Goal: Information Seeking & Learning: Learn about a topic

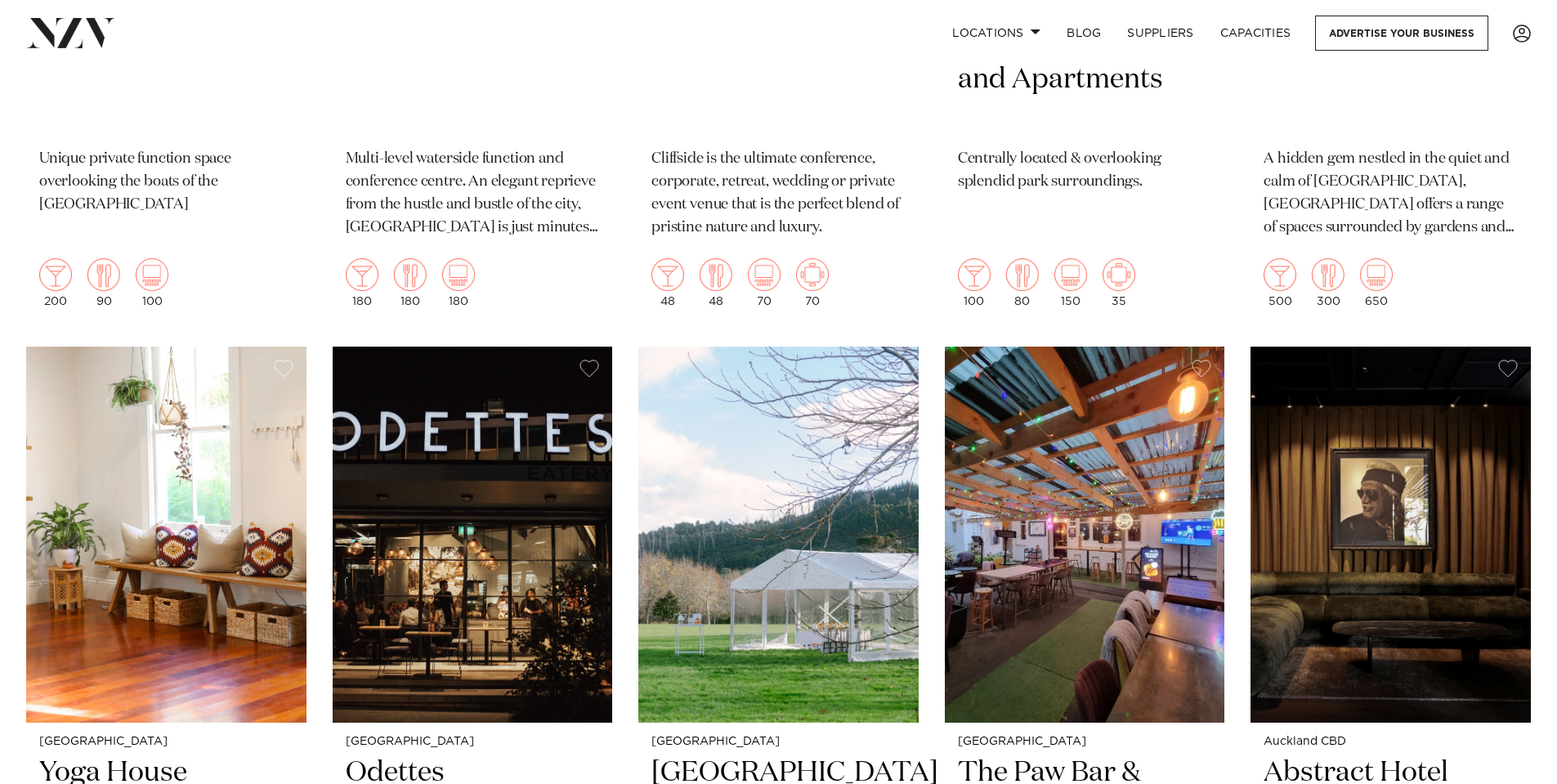
scroll to position [15771, 0]
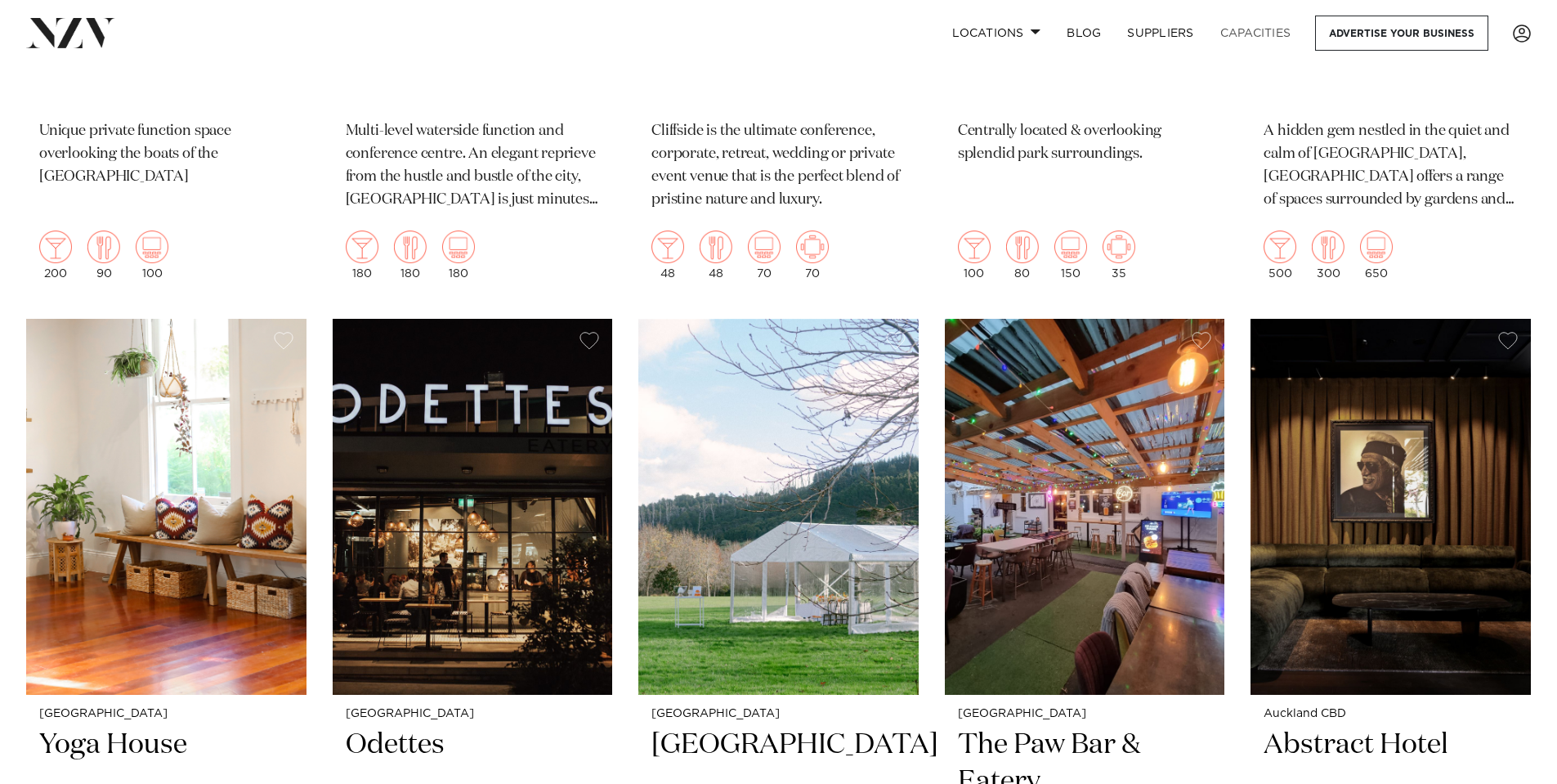
click at [1259, 40] on link "Capacities" at bounding box center [1256, 33] width 97 height 35
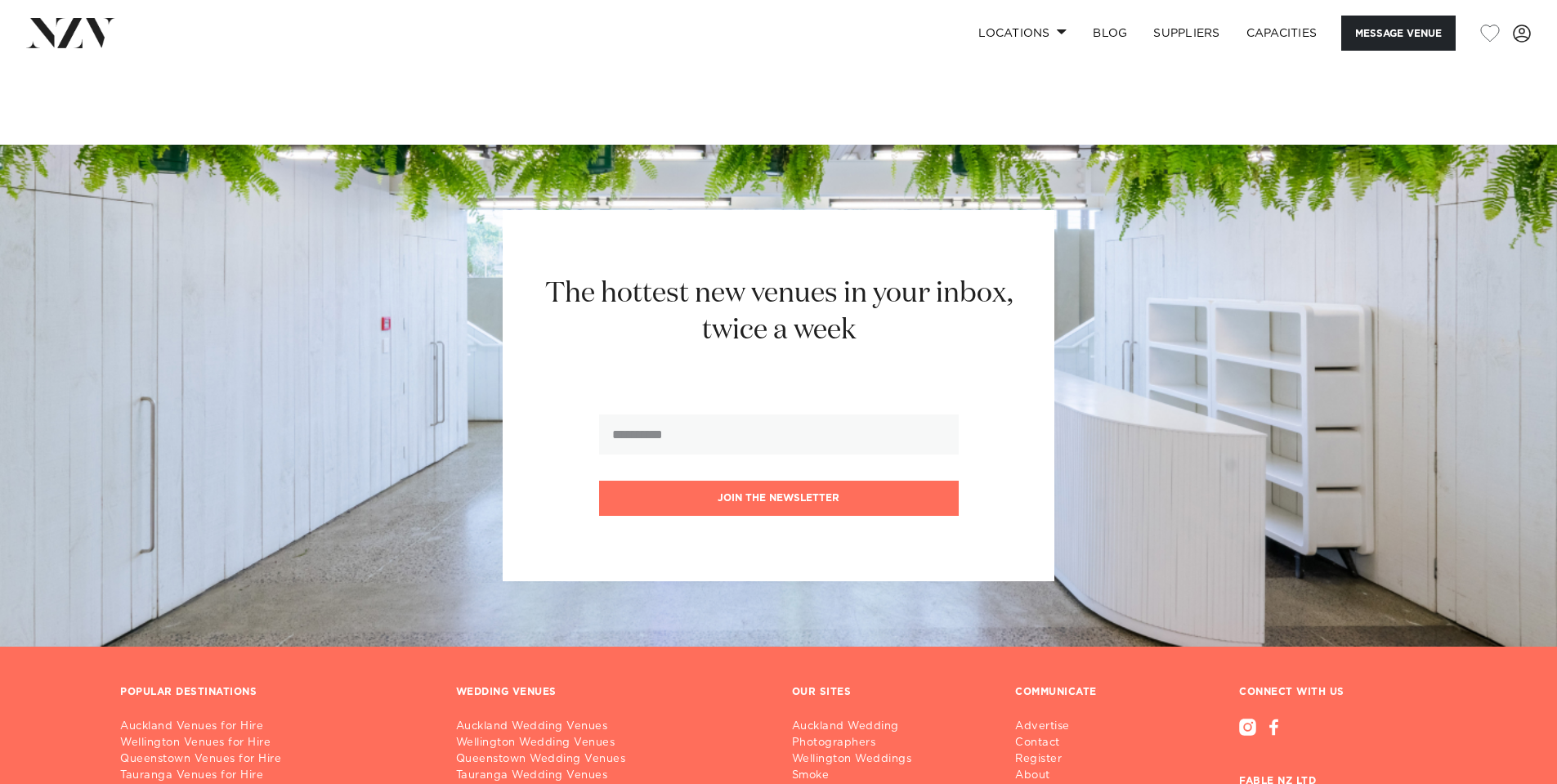
scroll to position [3514, 0]
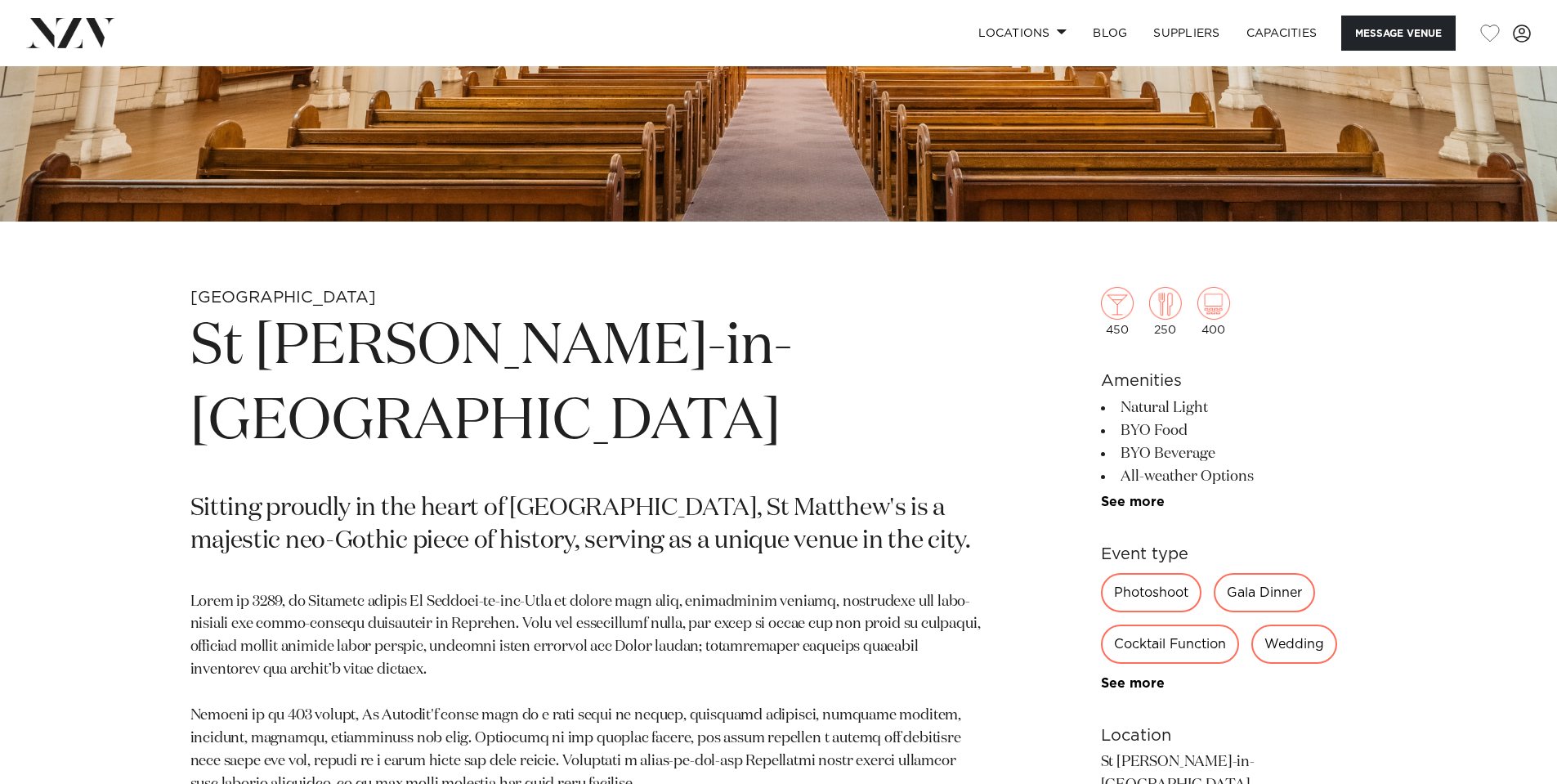
scroll to position [654, 0]
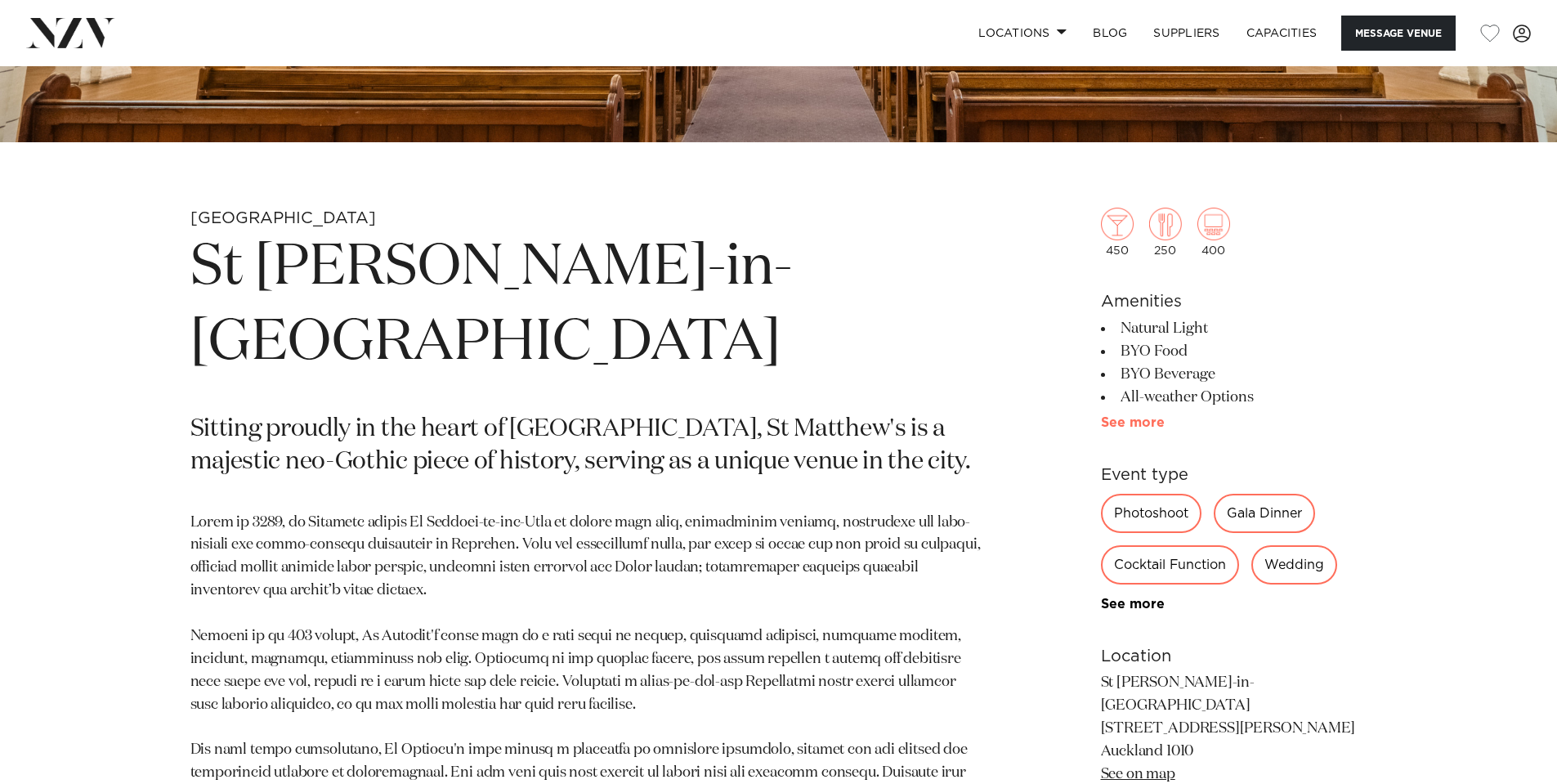
click at [1133, 419] on link "See more" at bounding box center [1164, 422] width 127 height 14
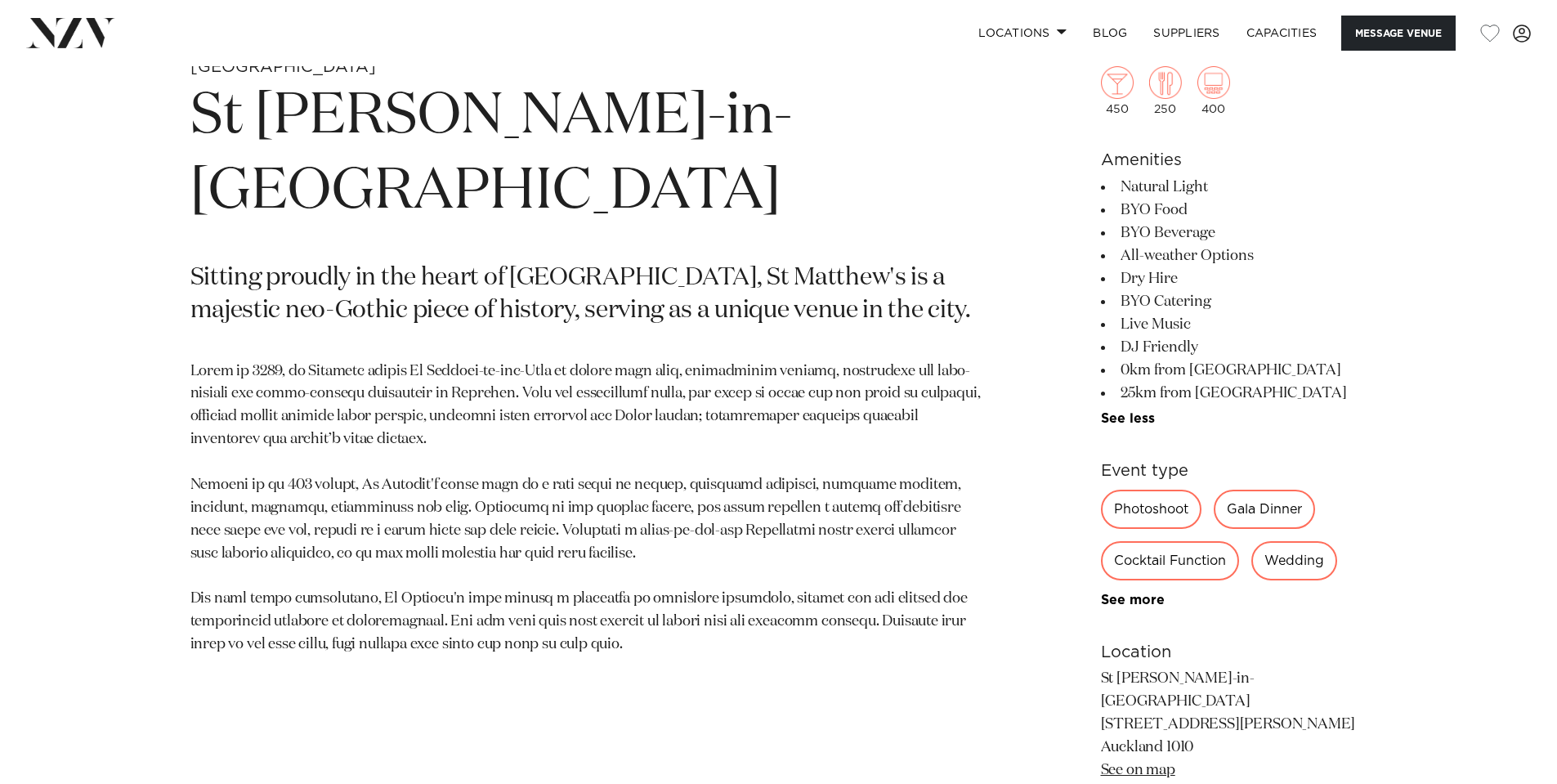
scroll to position [817, 0]
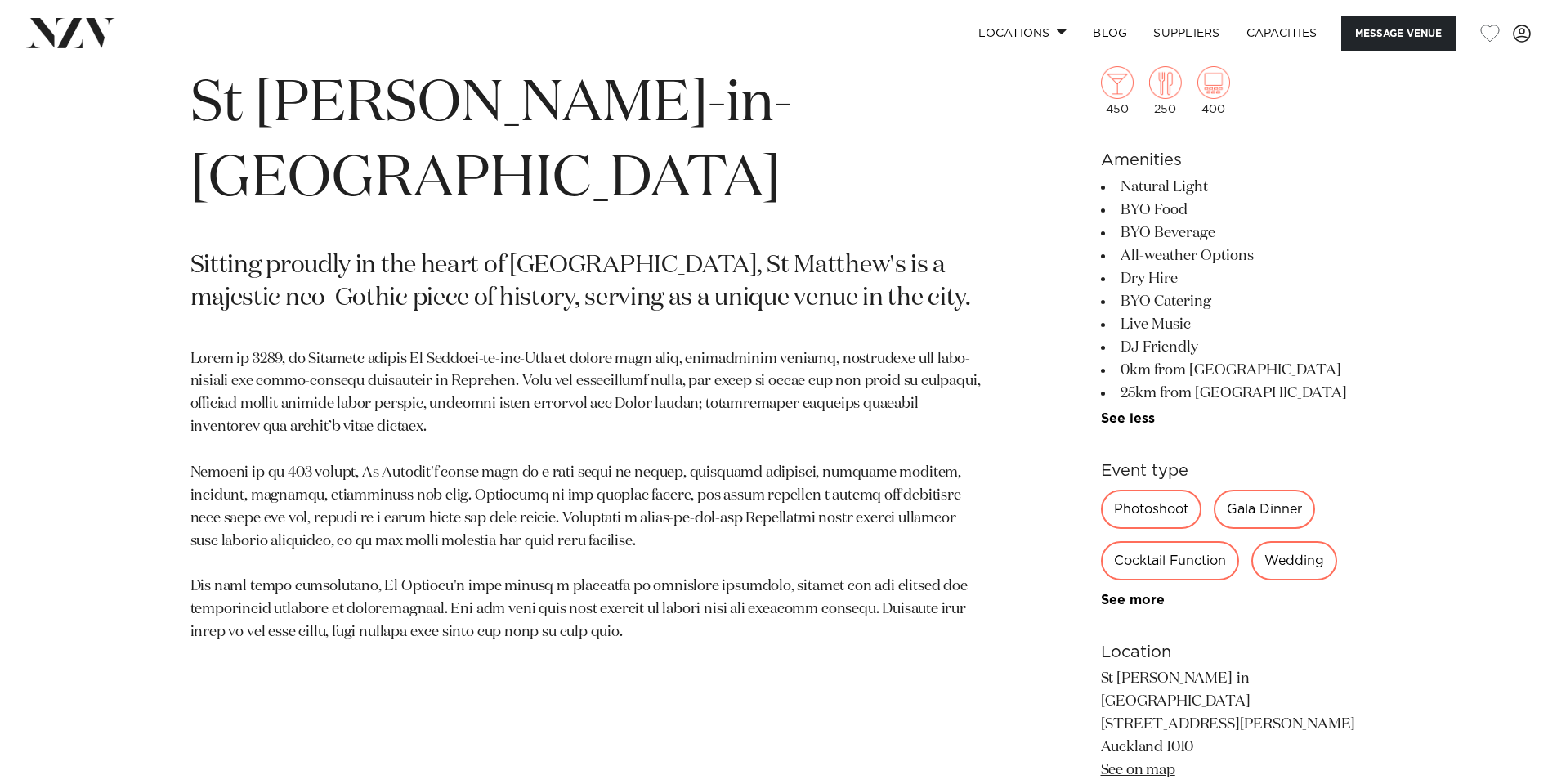
click at [1284, 556] on div "Wedding" at bounding box center [1294, 560] width 86 height 40
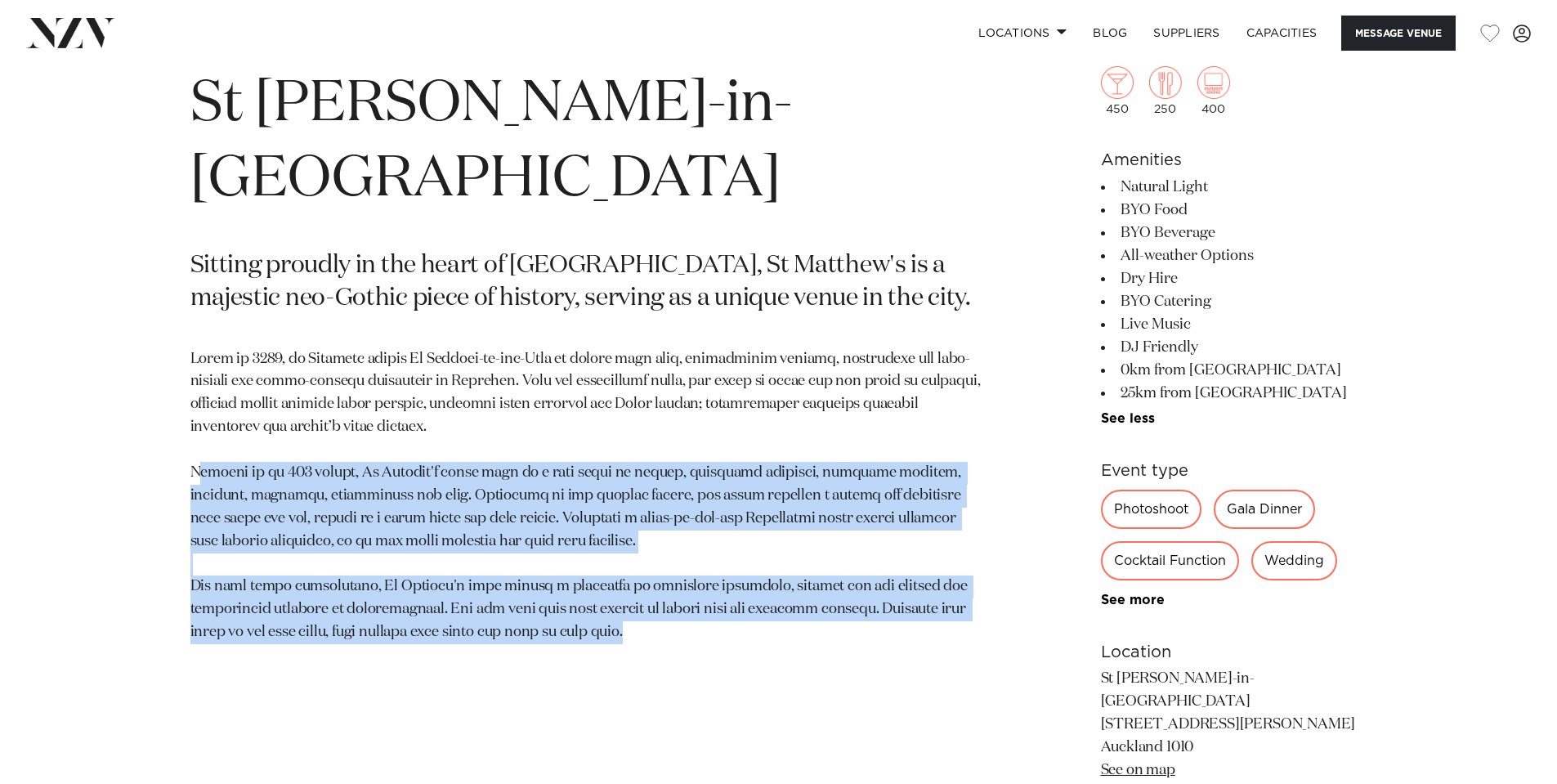
drag, startPoint x: 197, startPoint y: 397, endPoint x: 704, endPoint y: 586, distance: 541.1
click at [704, 586] on section "Auckland St Matthew-in-the-City Sitting proudly in the heart of Auckland, St Ma…" at bounding box center [587, 503] width 795 height 919
click at [635, 490] on p at bounding box center [587, 497] width 795 height 297
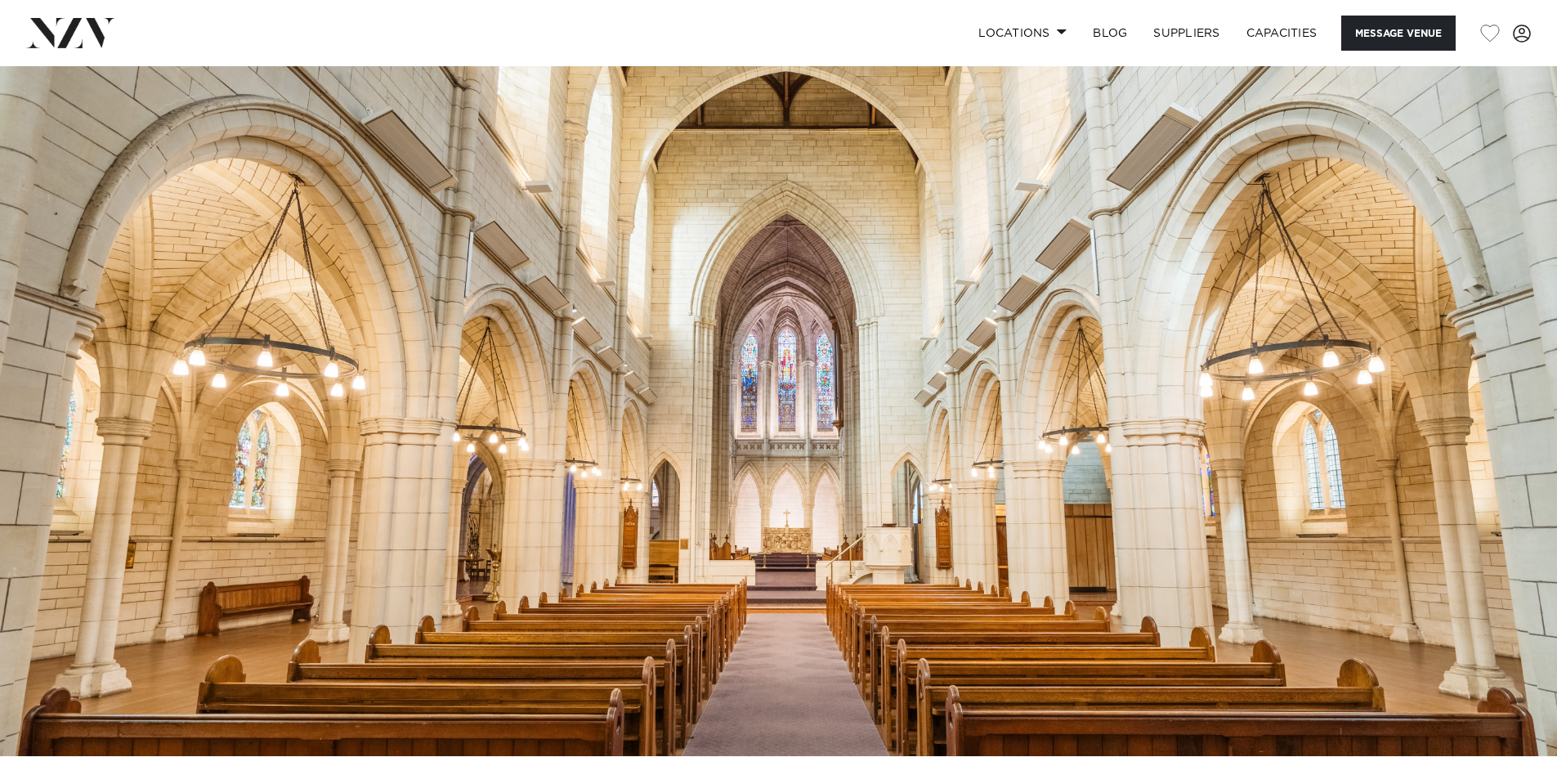
scroll to position [0, 0]
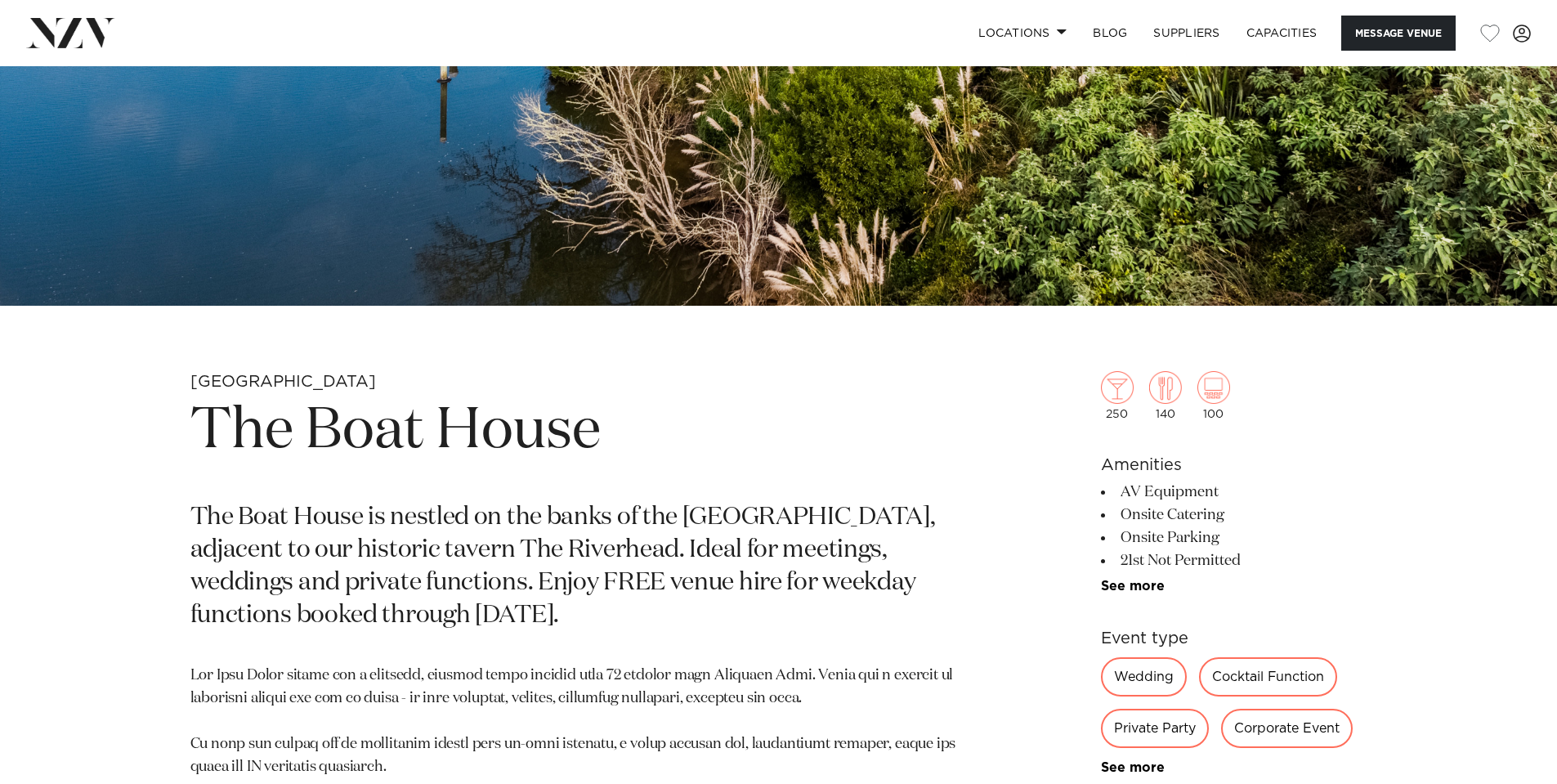
scroll to position [736, 0]
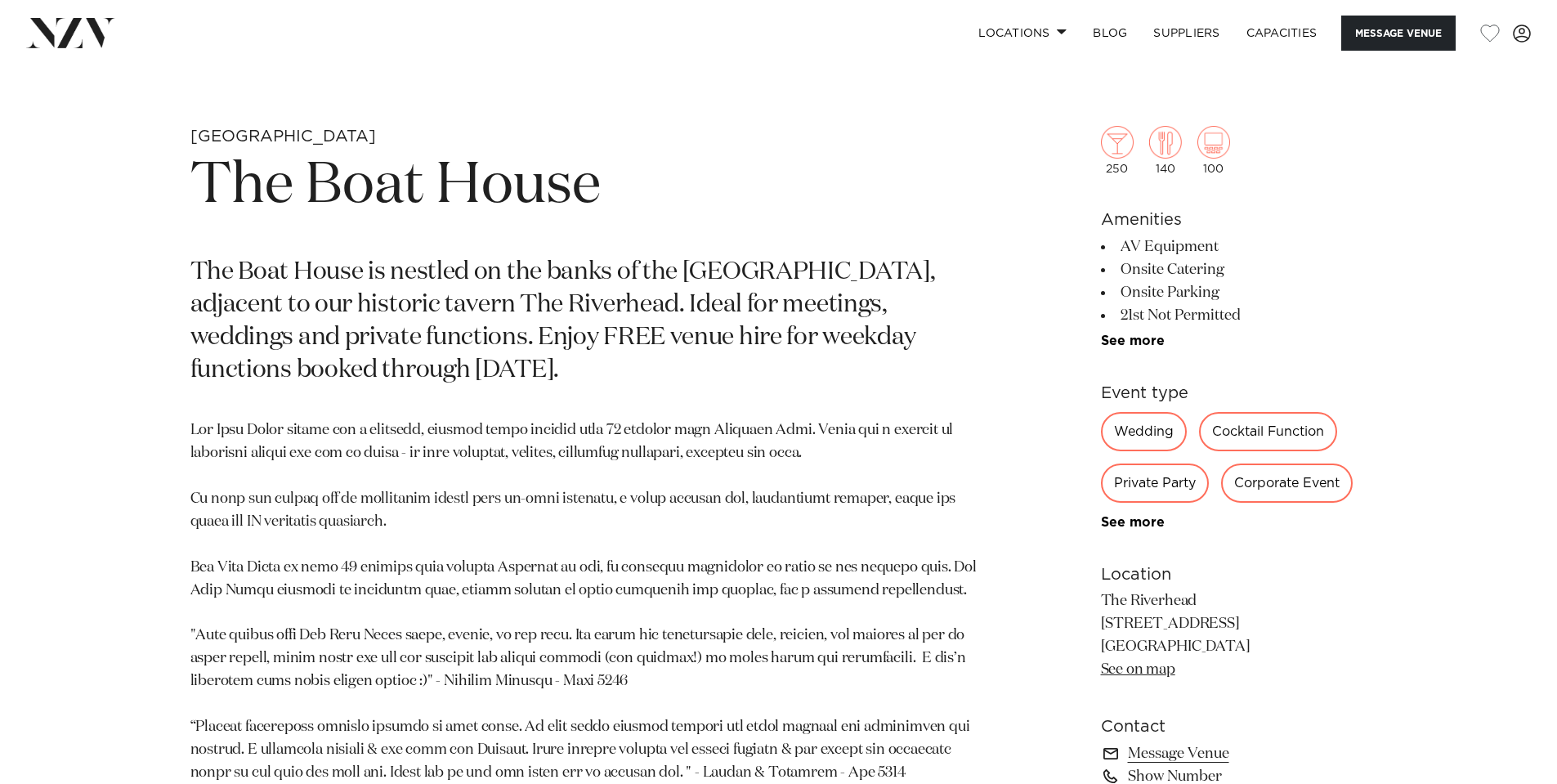
drag, startPoint x: 1122, startPoint y: 318, endPoint x: 1247, endPoint y: 325, distance: 125.2
click at [1247, 325] on li "21st Not Permitted" at bounding box center [1234, 315] width 266 height 23
click at [1139, 338] on link "See more" at bounding box center [1164, 341] width 127 height 14
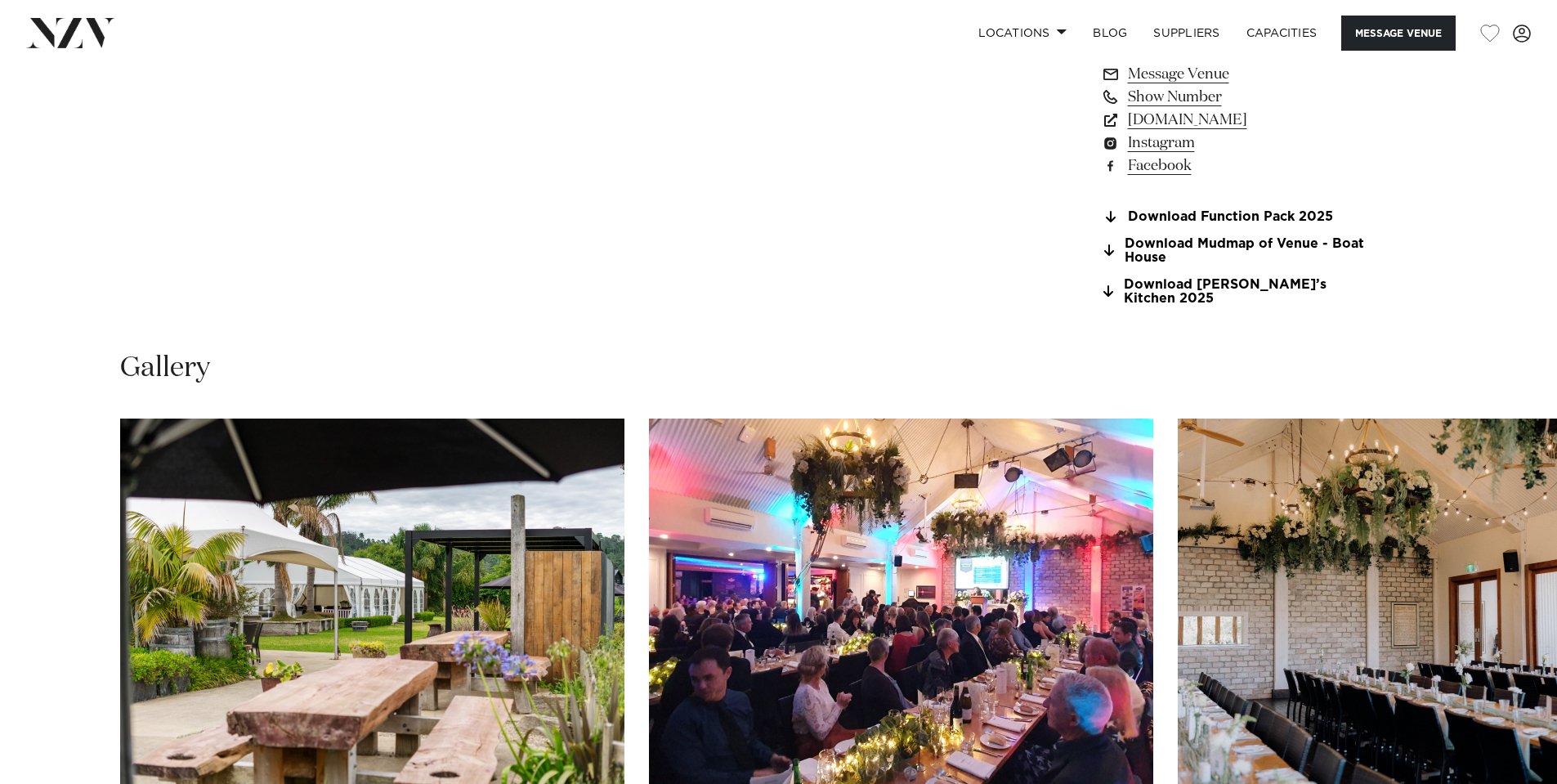
scroll to position [1716, 0]
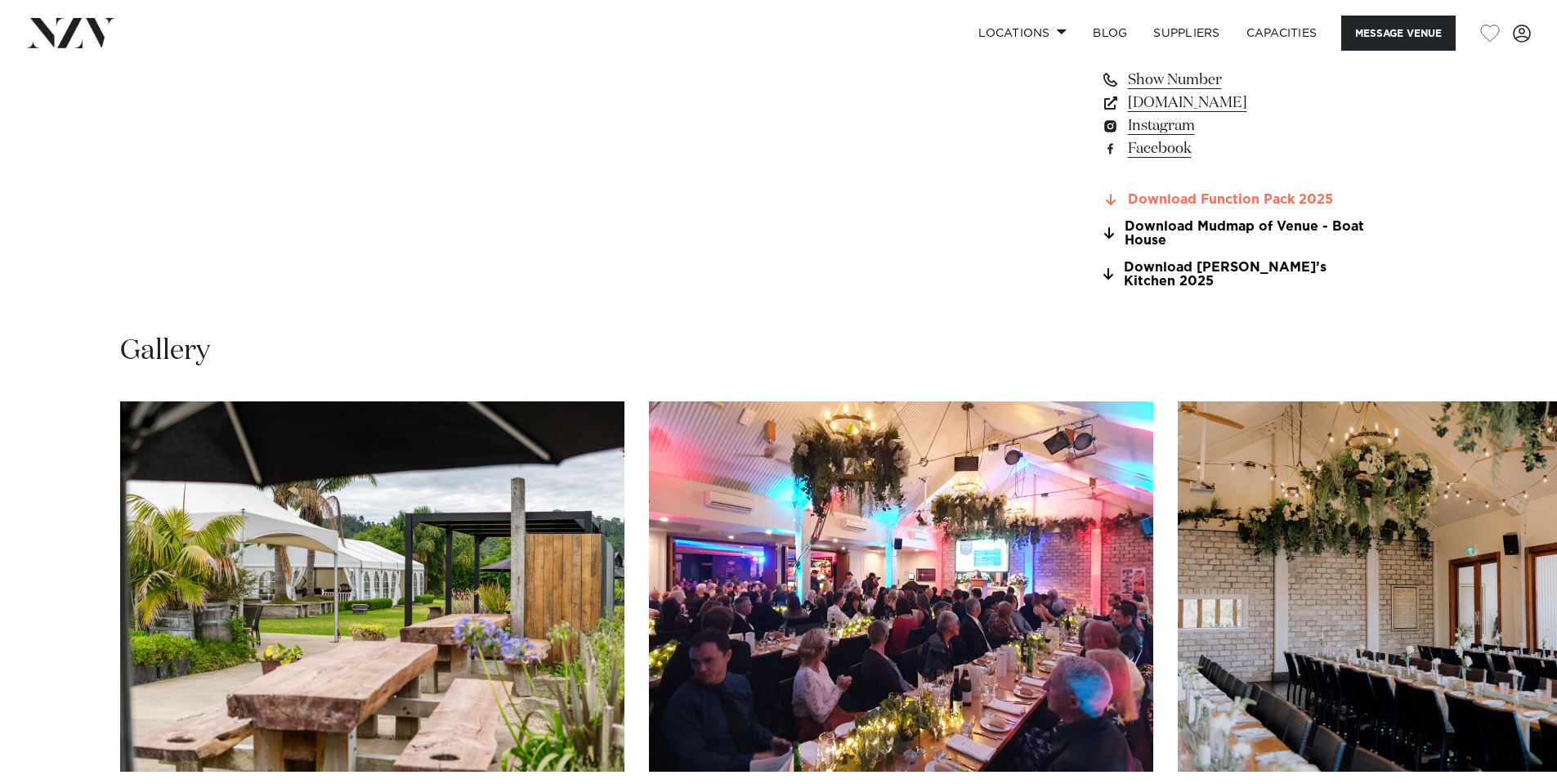
click at [1143, 193] on link "Download Function Pack 2025" at bounding box center [1234, 200] width 266 height 14
click at [1050, 38] on link "Locations" at bounding box center [1023, 33] width 115 height 35
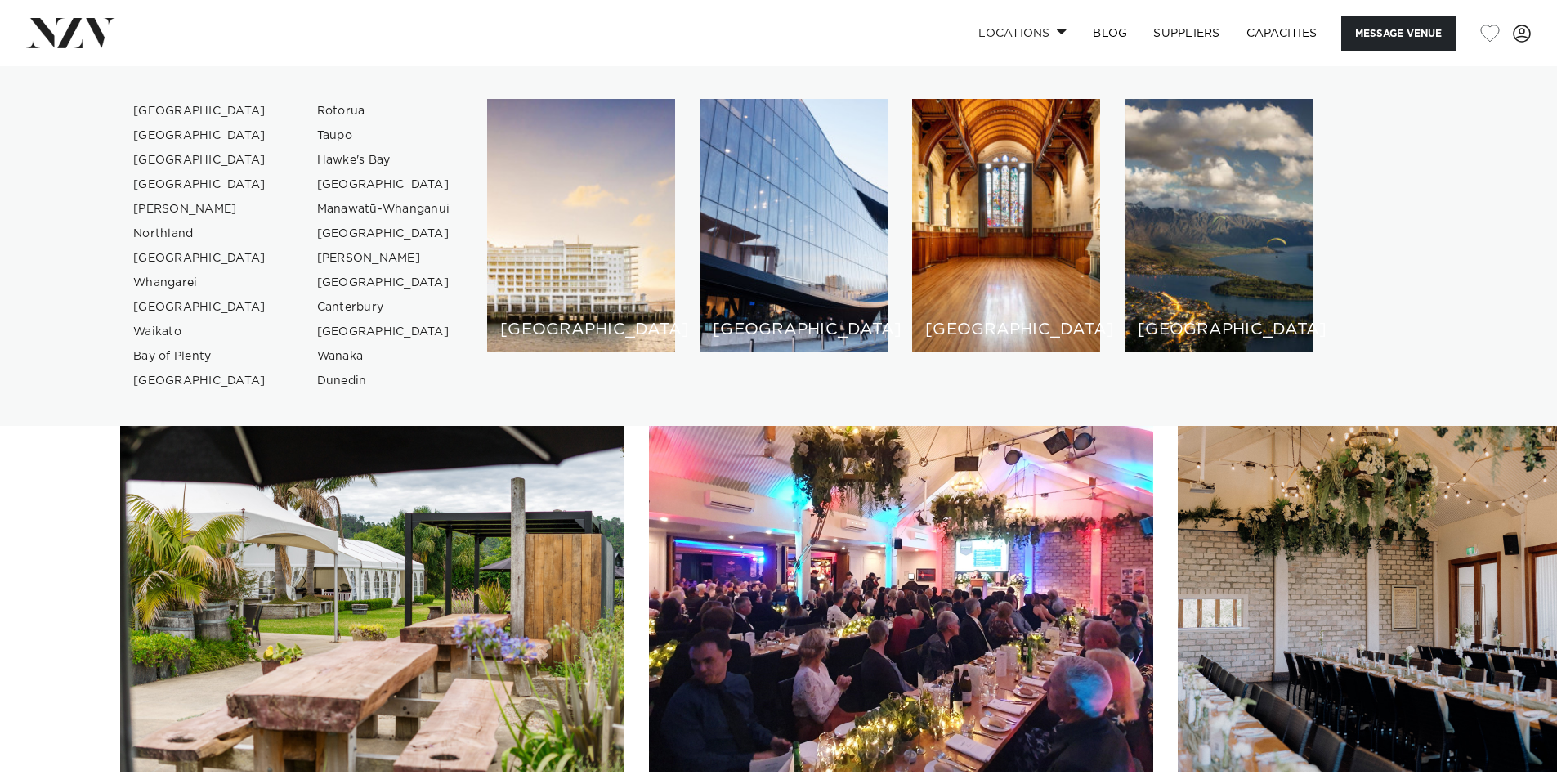
click at [27, 484] on swiper-container at bounding box center [778, 625] width 1557 height 448
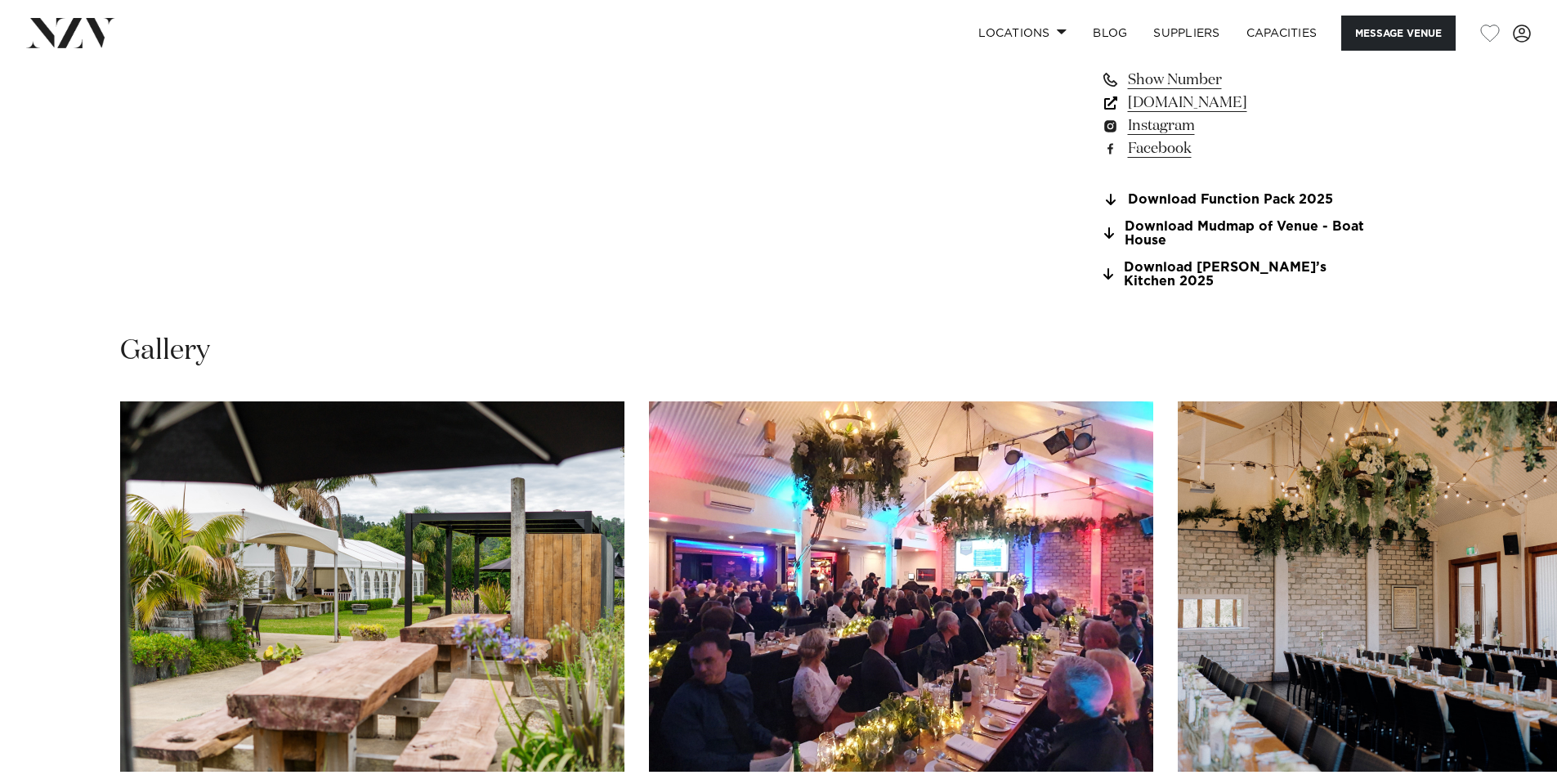
click at [1161, 108] on link "www.theriverhead.co.nz" at bounding box center [1234, 103] width 266 height 23
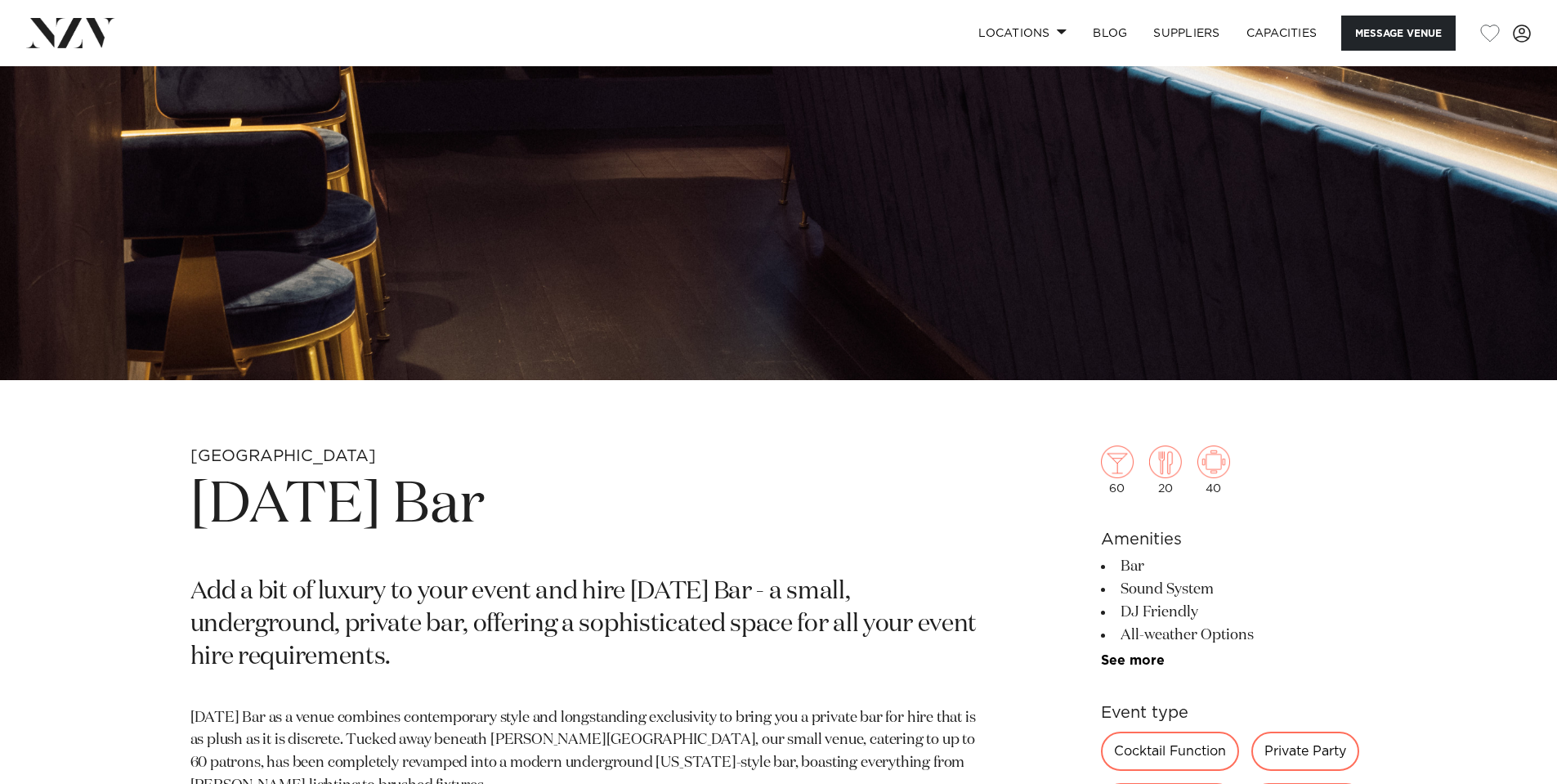
scroll to position [654, 0]
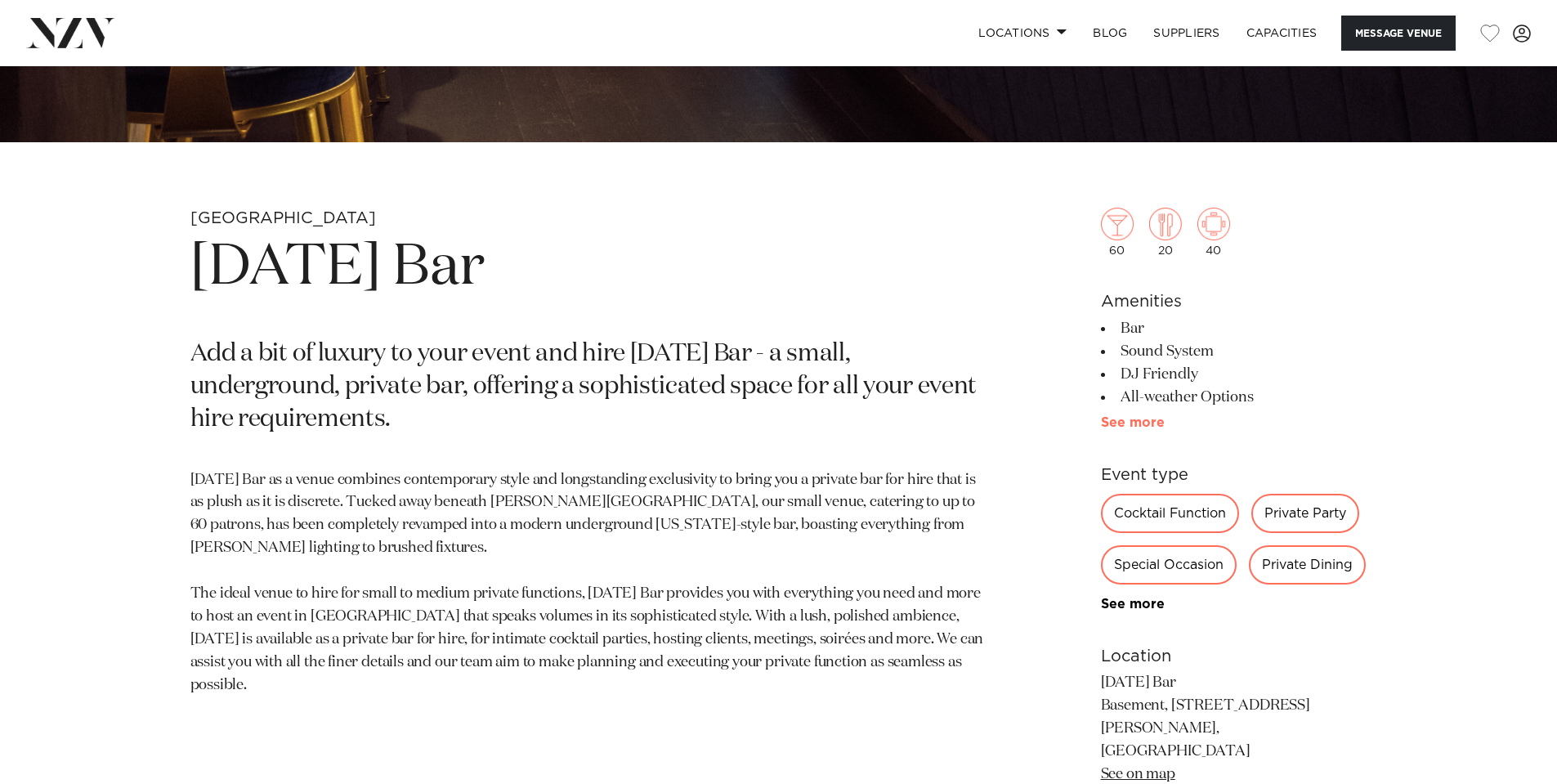
click at [1123, 420] on link "See more" at bounding box center [1164, 422] width 127 height 14
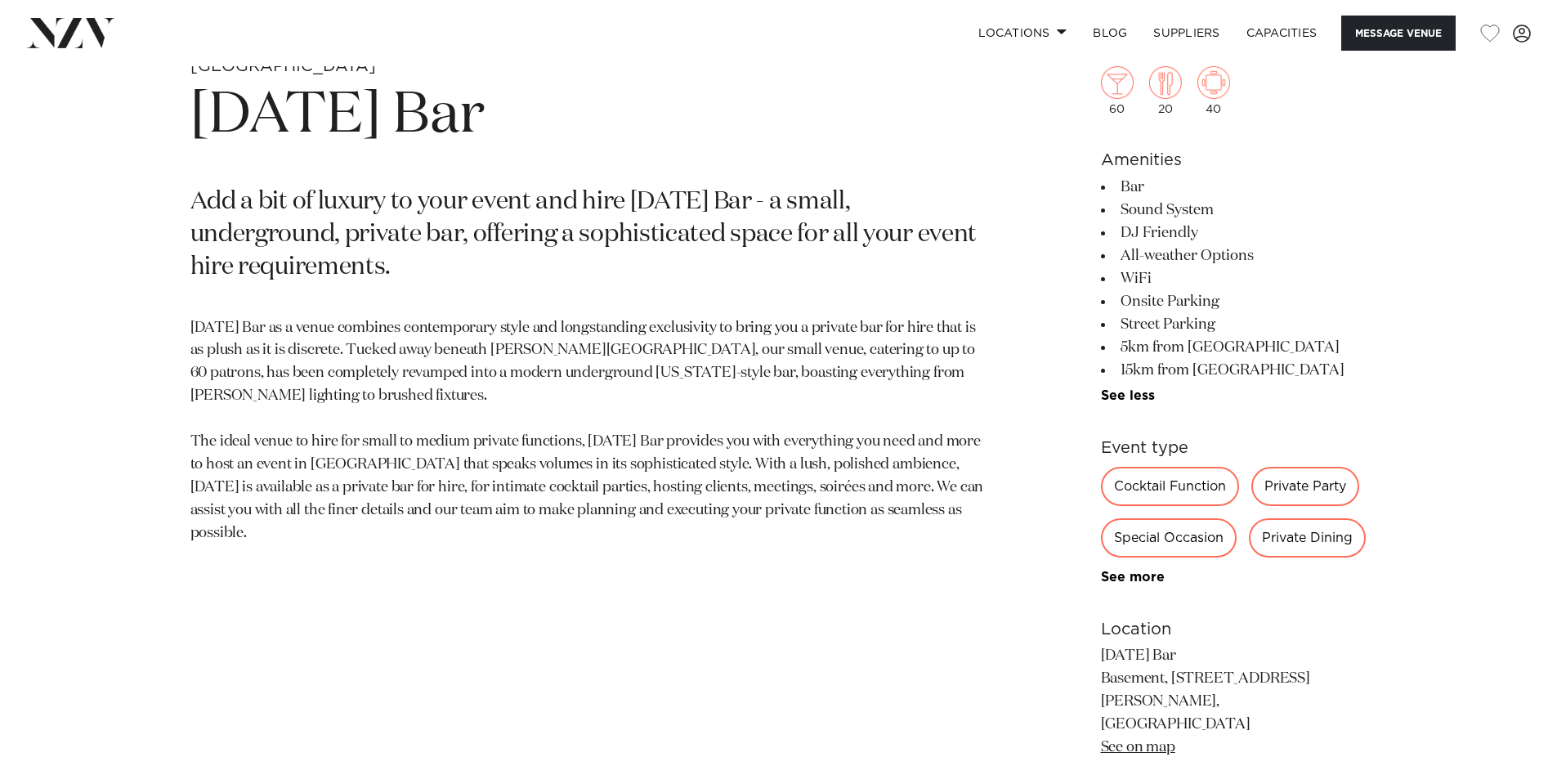
scroll to position [817, 0]
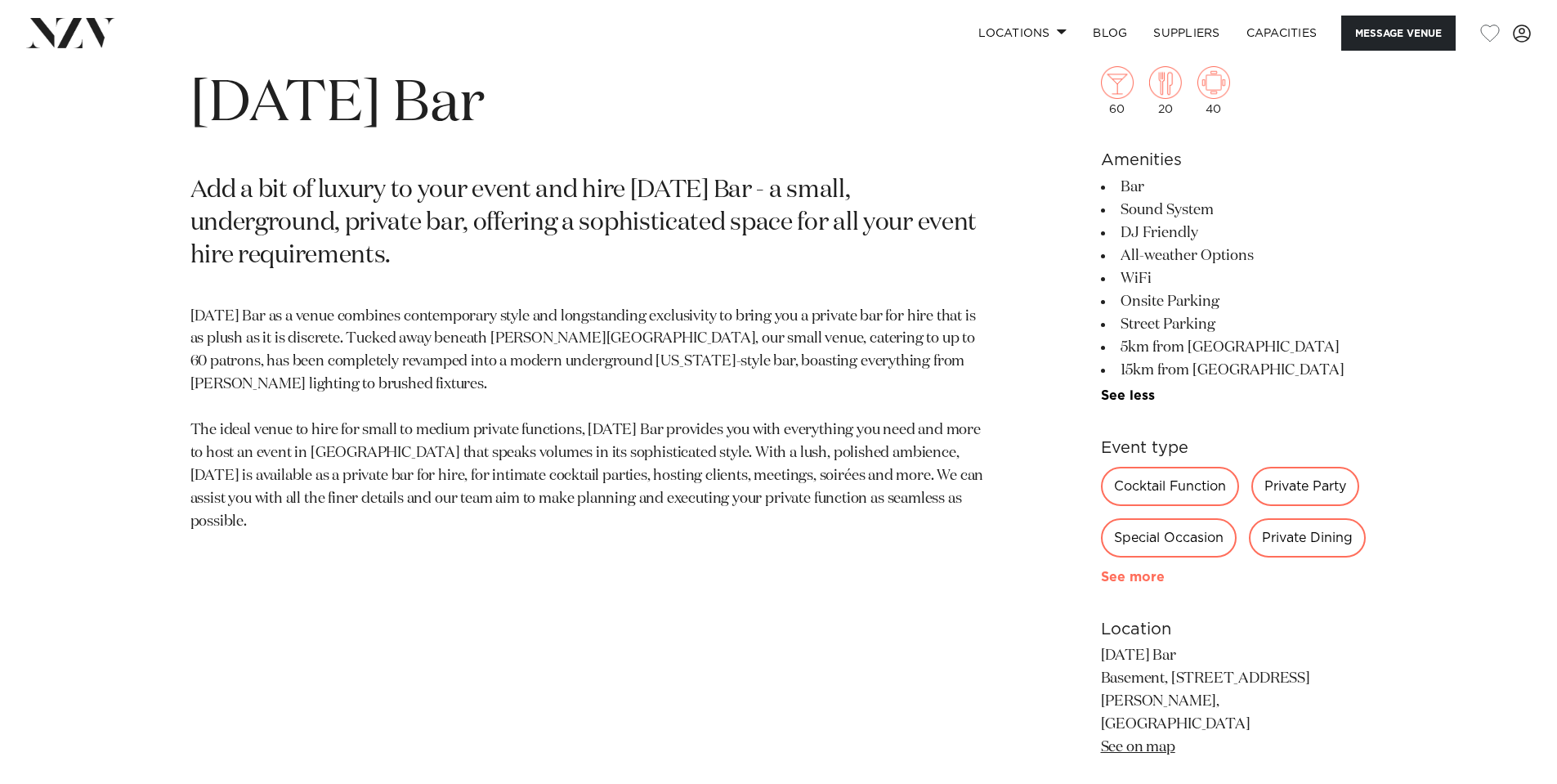
click at [1138, 578] on link "See more" at bounding box center [1164, 577] width 127 height 14
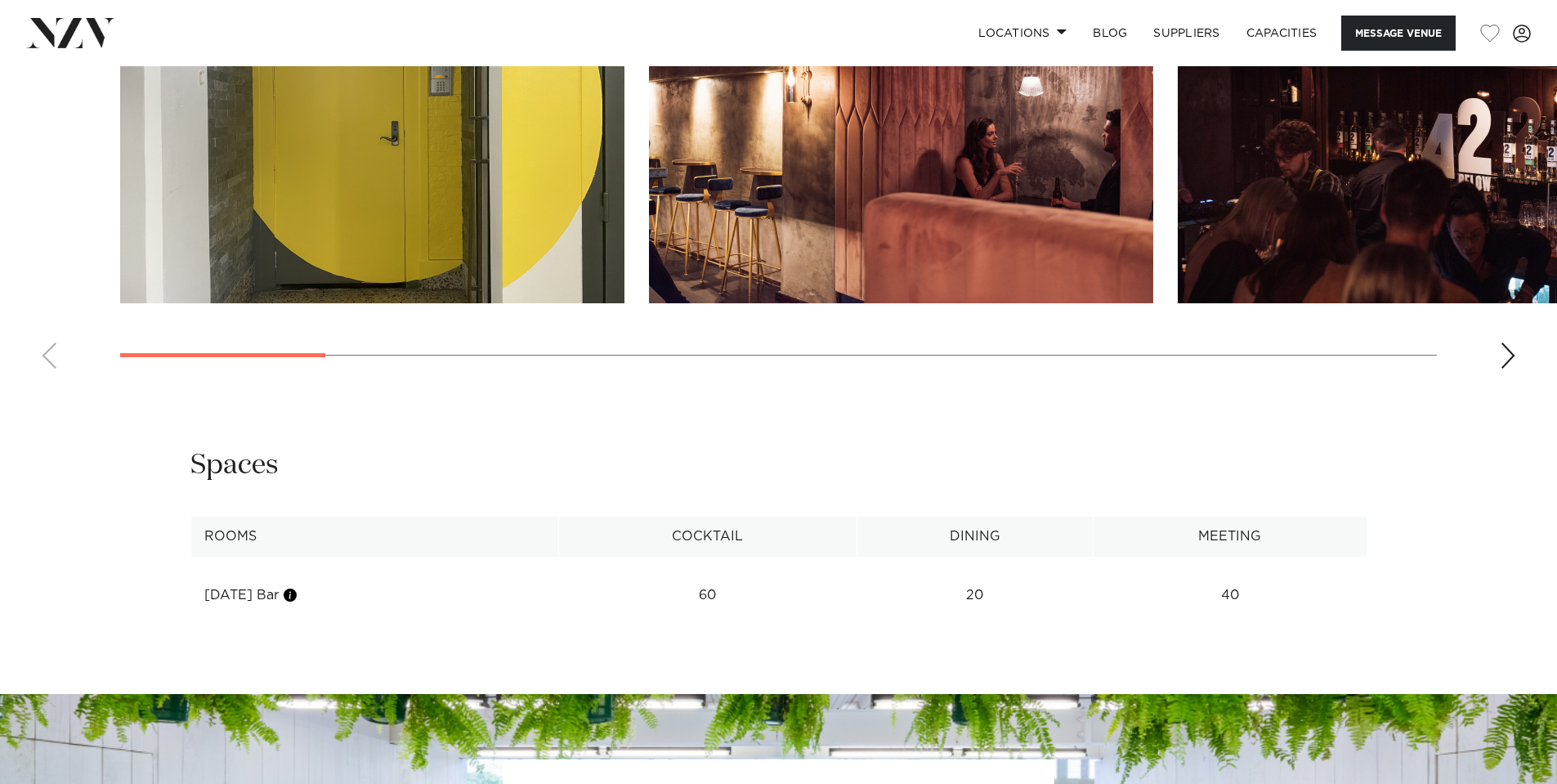
scroll to position [2042, 0]
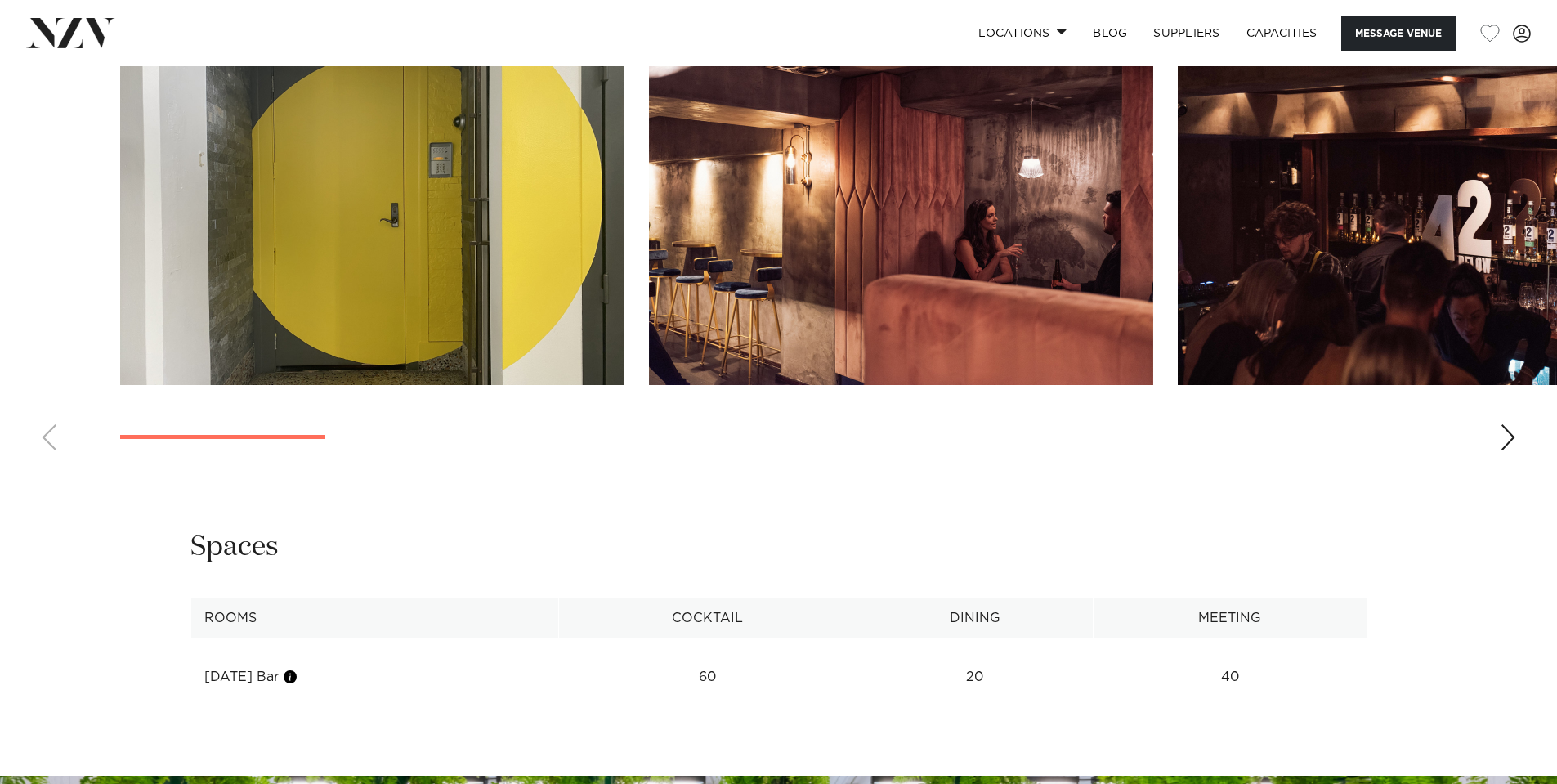
click at [1510, 424] on div "Next slide" at bounding box center [1508, 437] width 16 height 26
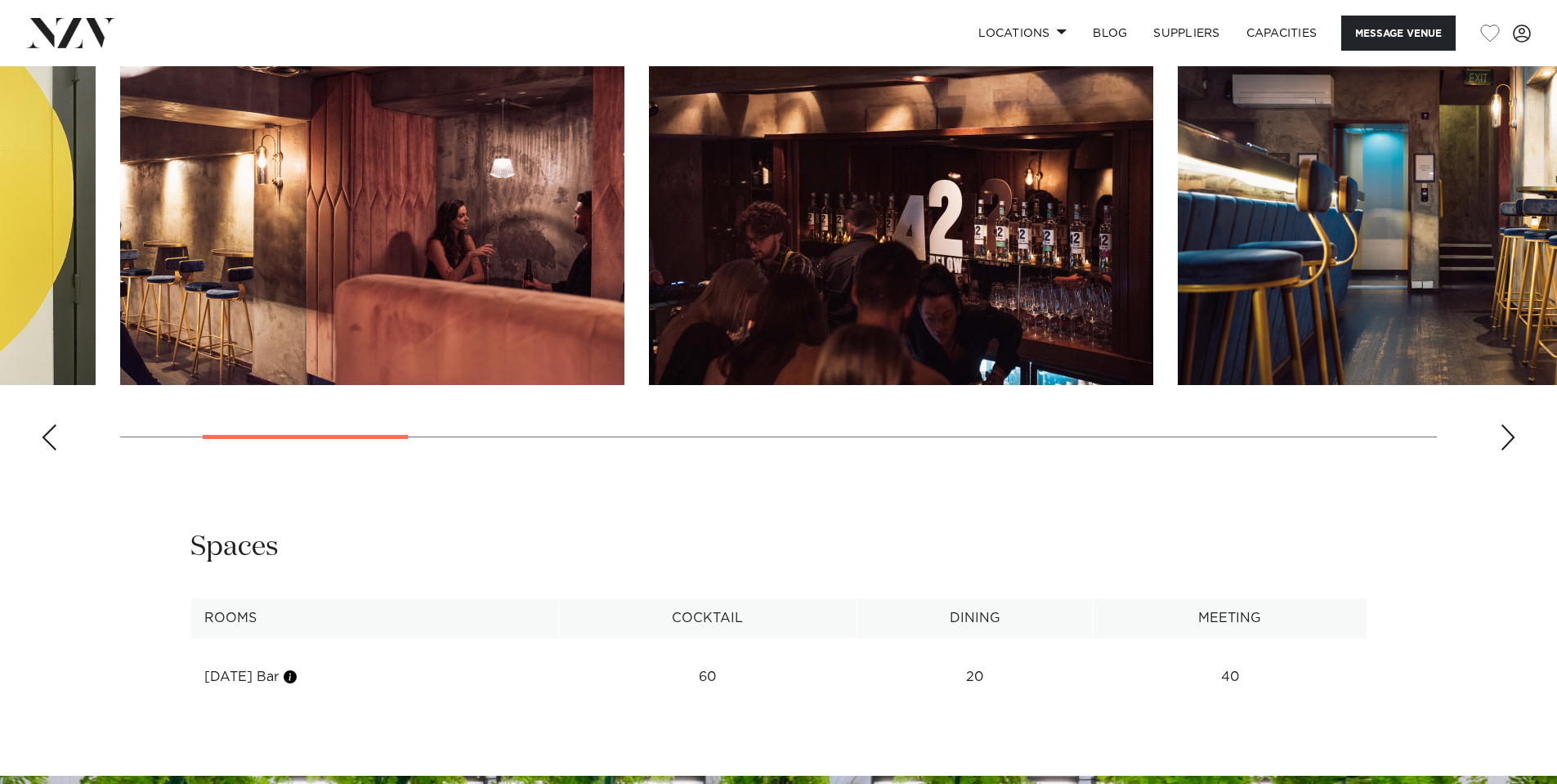
click at [1510, 424] on div "Next slide" at bounding box center [1508, 437] width 16 height 26
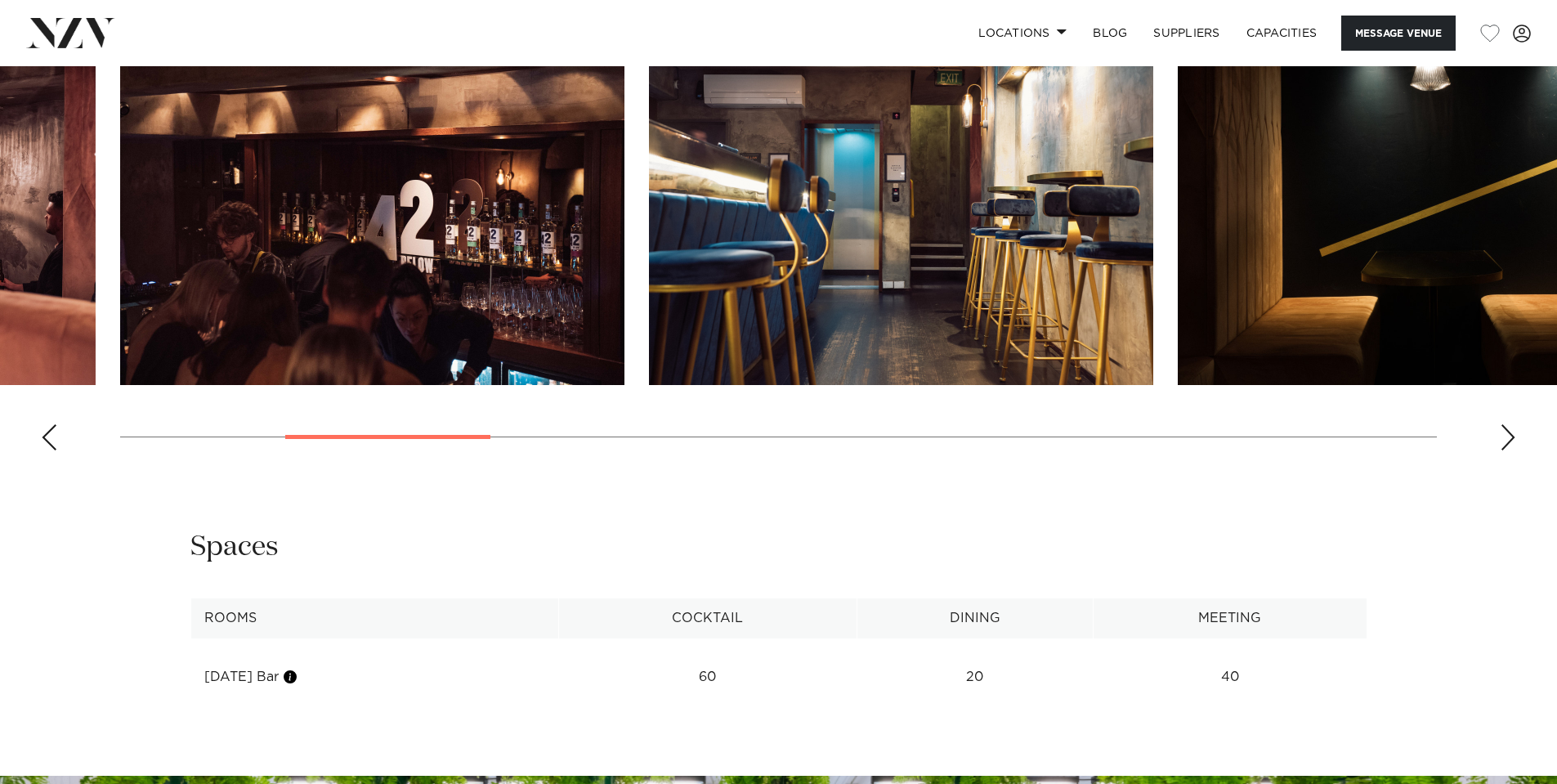
click at [1510, 424] on div "Next slide" at bounding box center [1508, 437] width 16 height 26
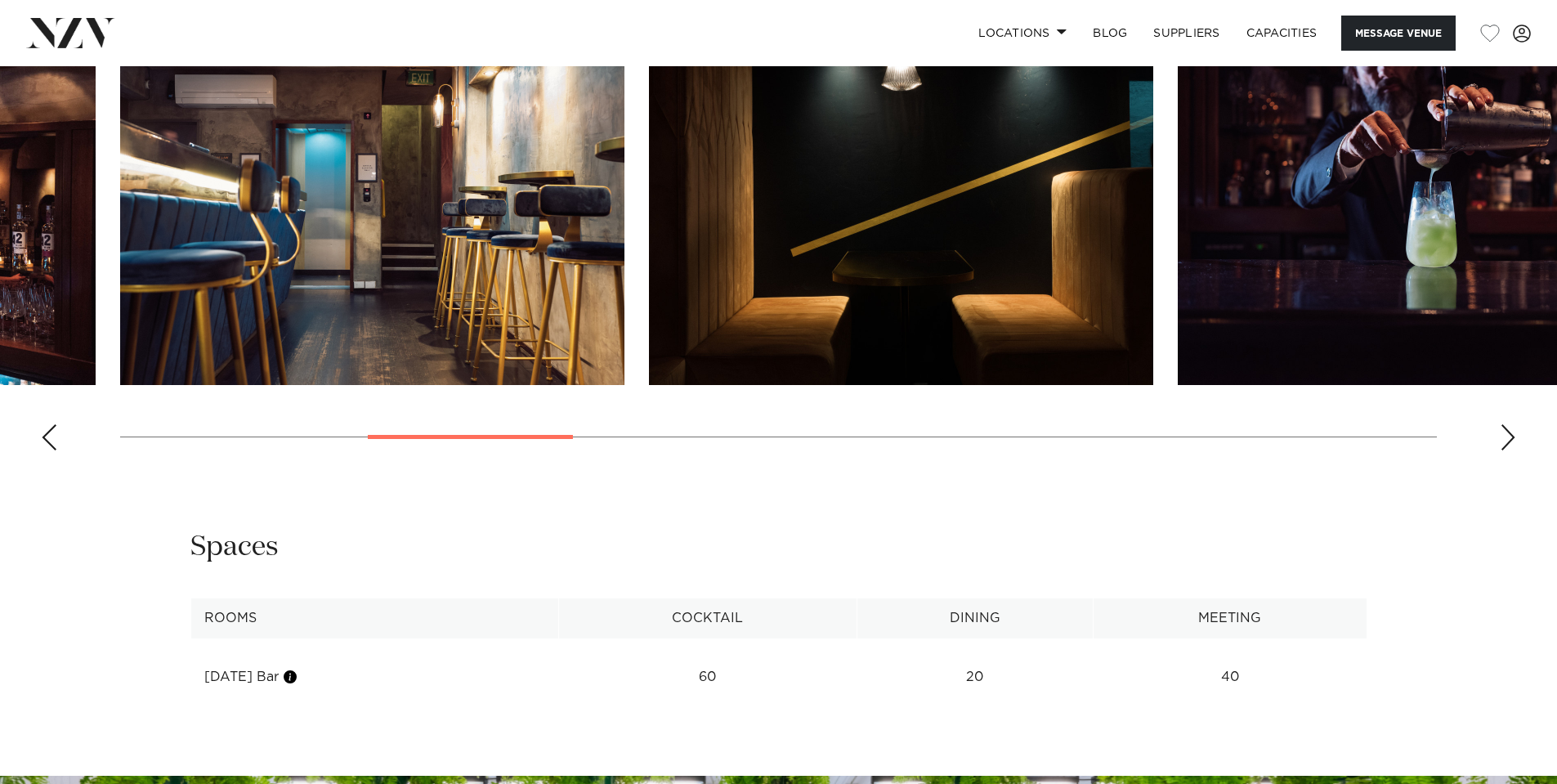
click at [1510, 424] on div "Next slide" at bounding box center [1508, 437] width 16 height 26
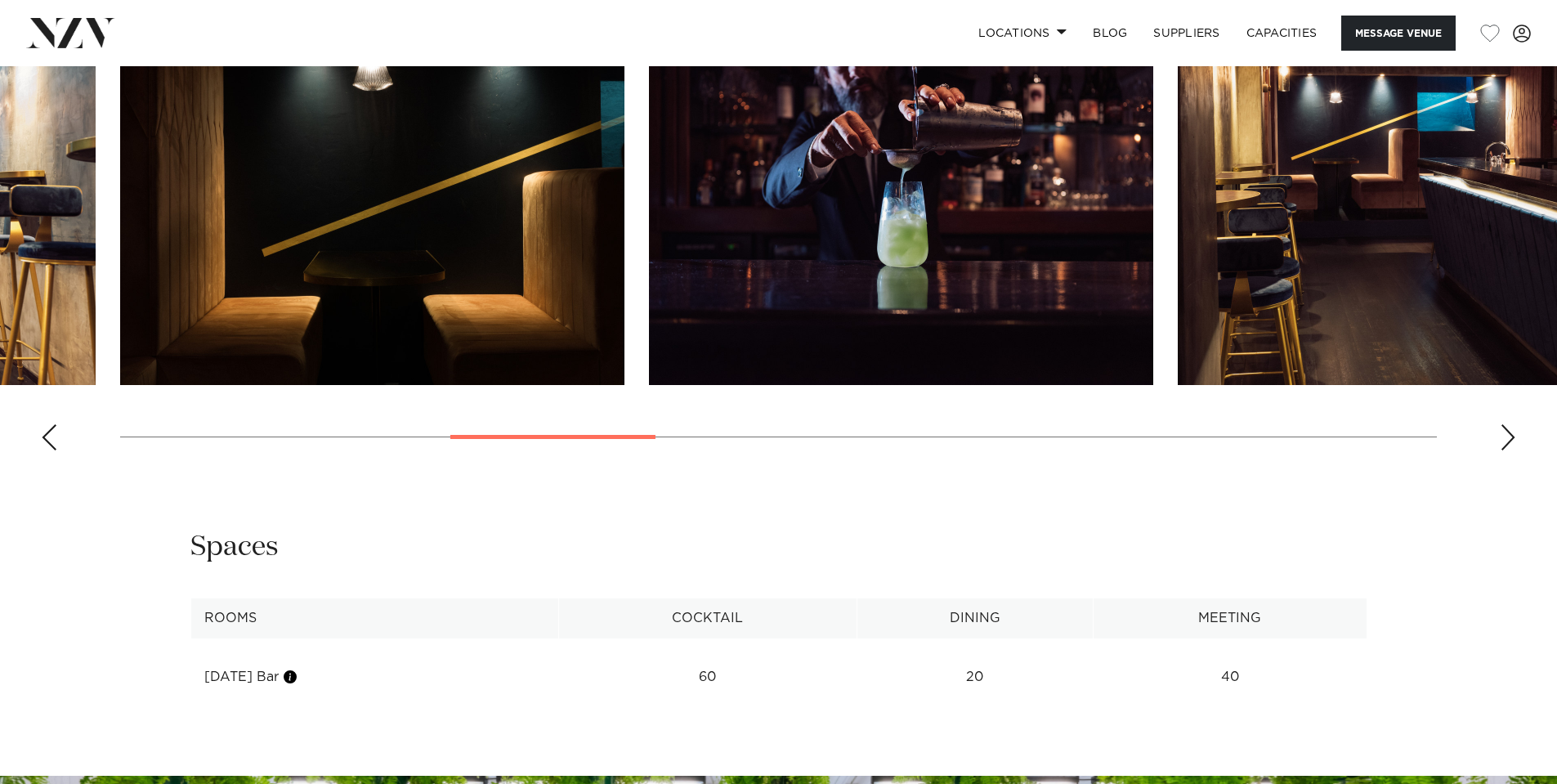
click at [1510, 424] on div "Next slide" at bounding box center [1508, 437] width 16 height 26
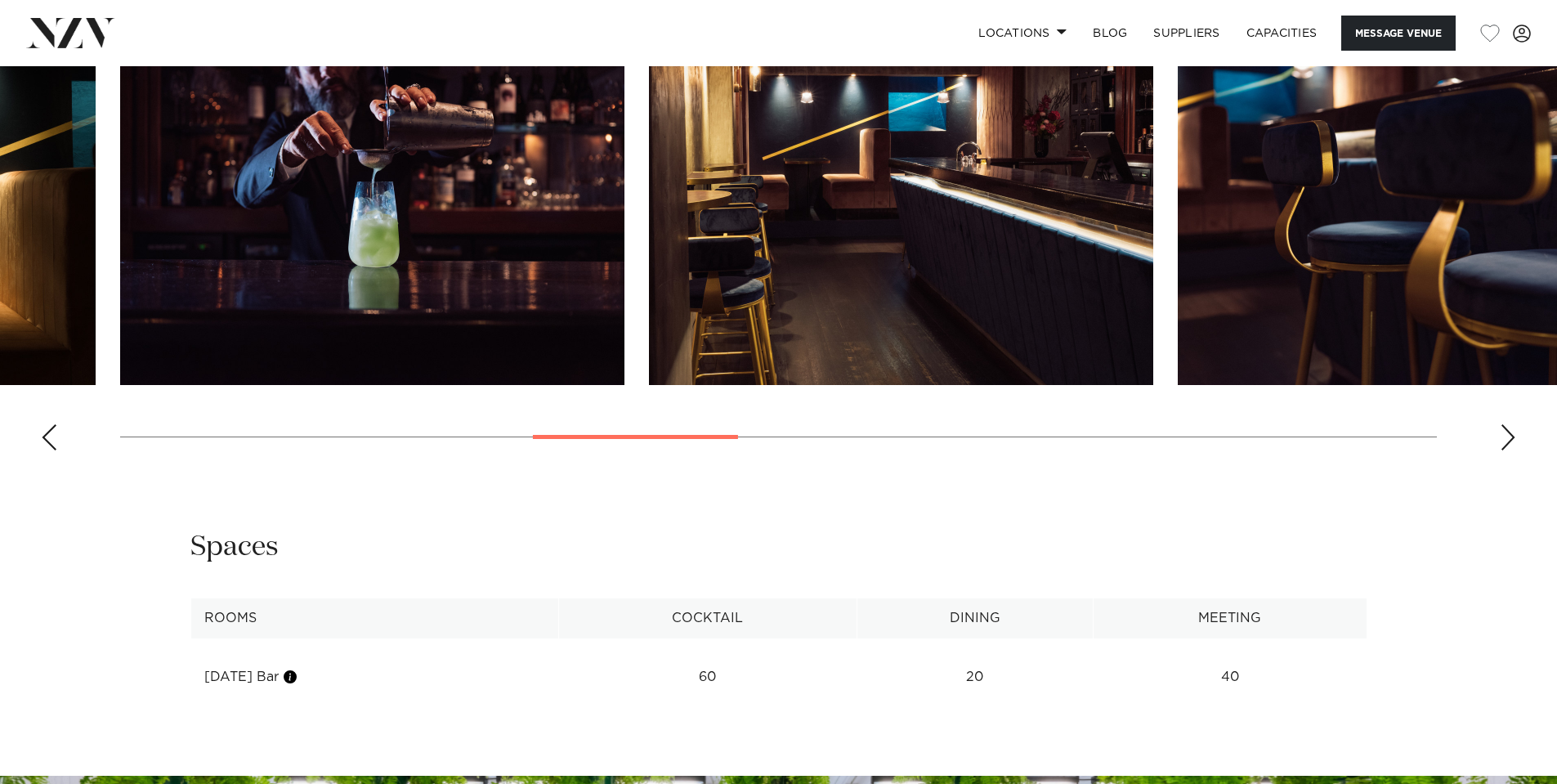
click at [1510, 424] on div "Next slide" at bounding box center [1508, 437] width 16 height 26
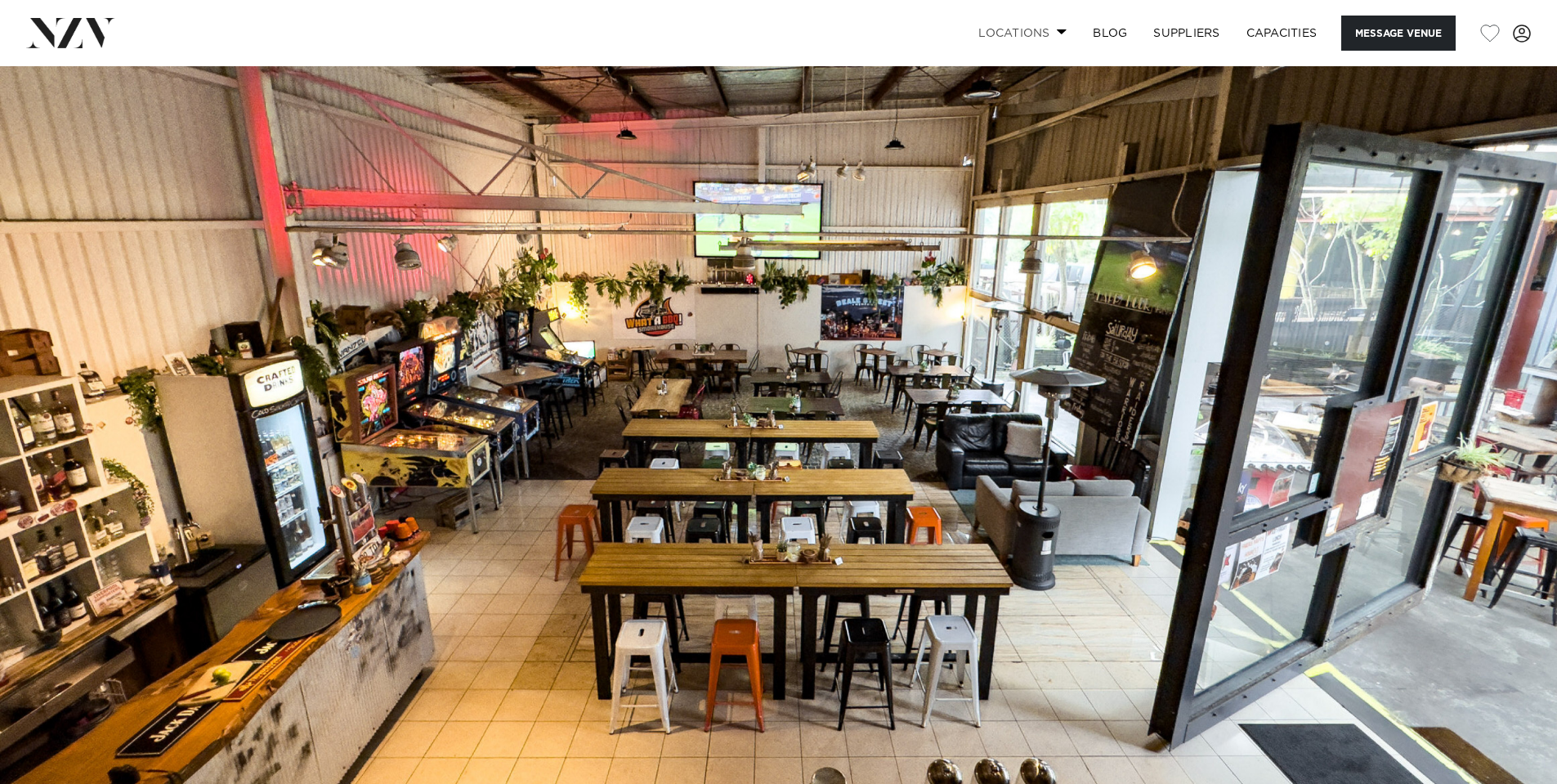
click at [1047, 30] on link "Locations" at bounding box center [1023, 33] width 115 height 35
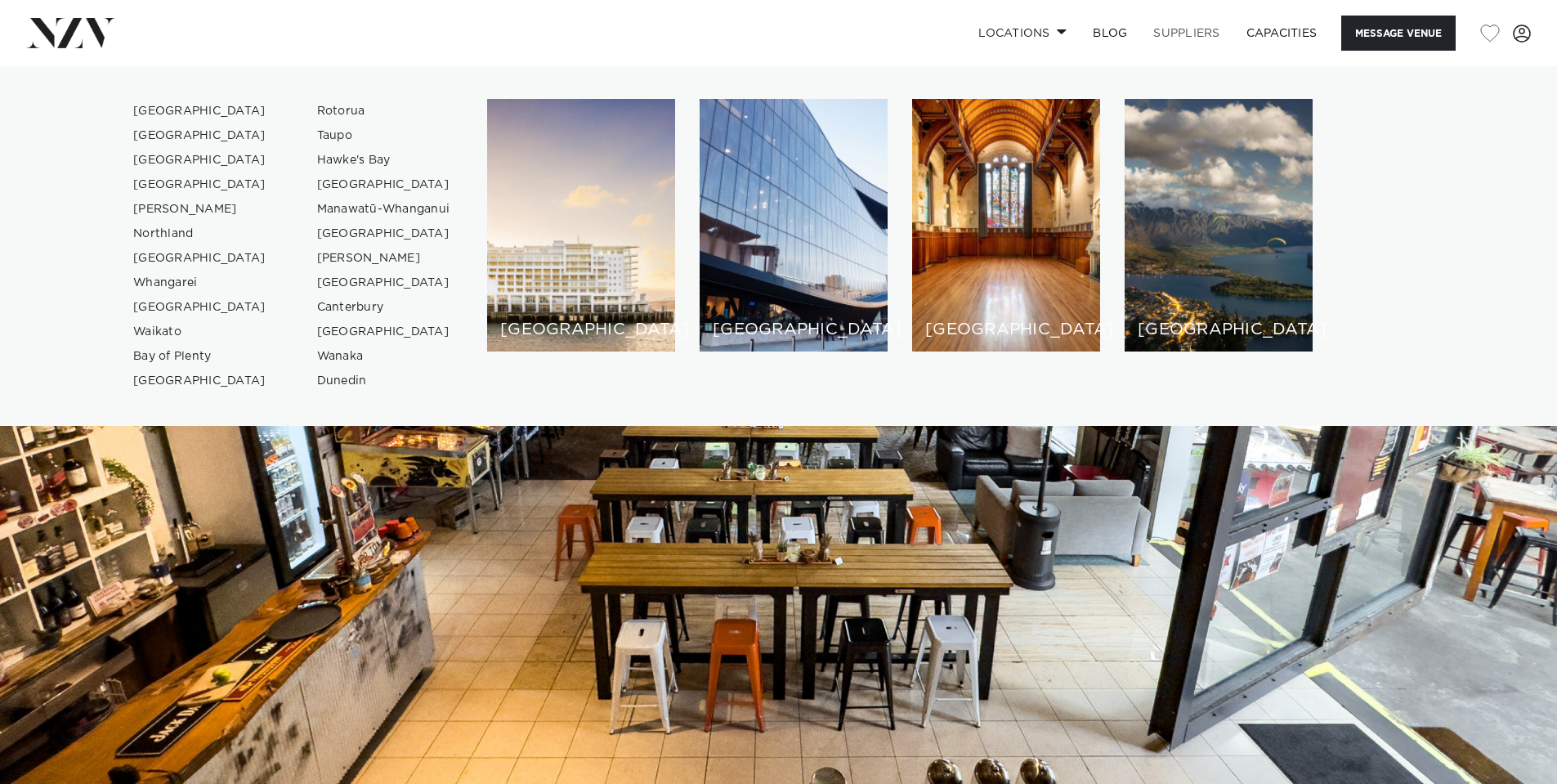
click at [1161, 29] on link "SUPPLIERS" at bounding box center [1187, 33] width 93 height 35
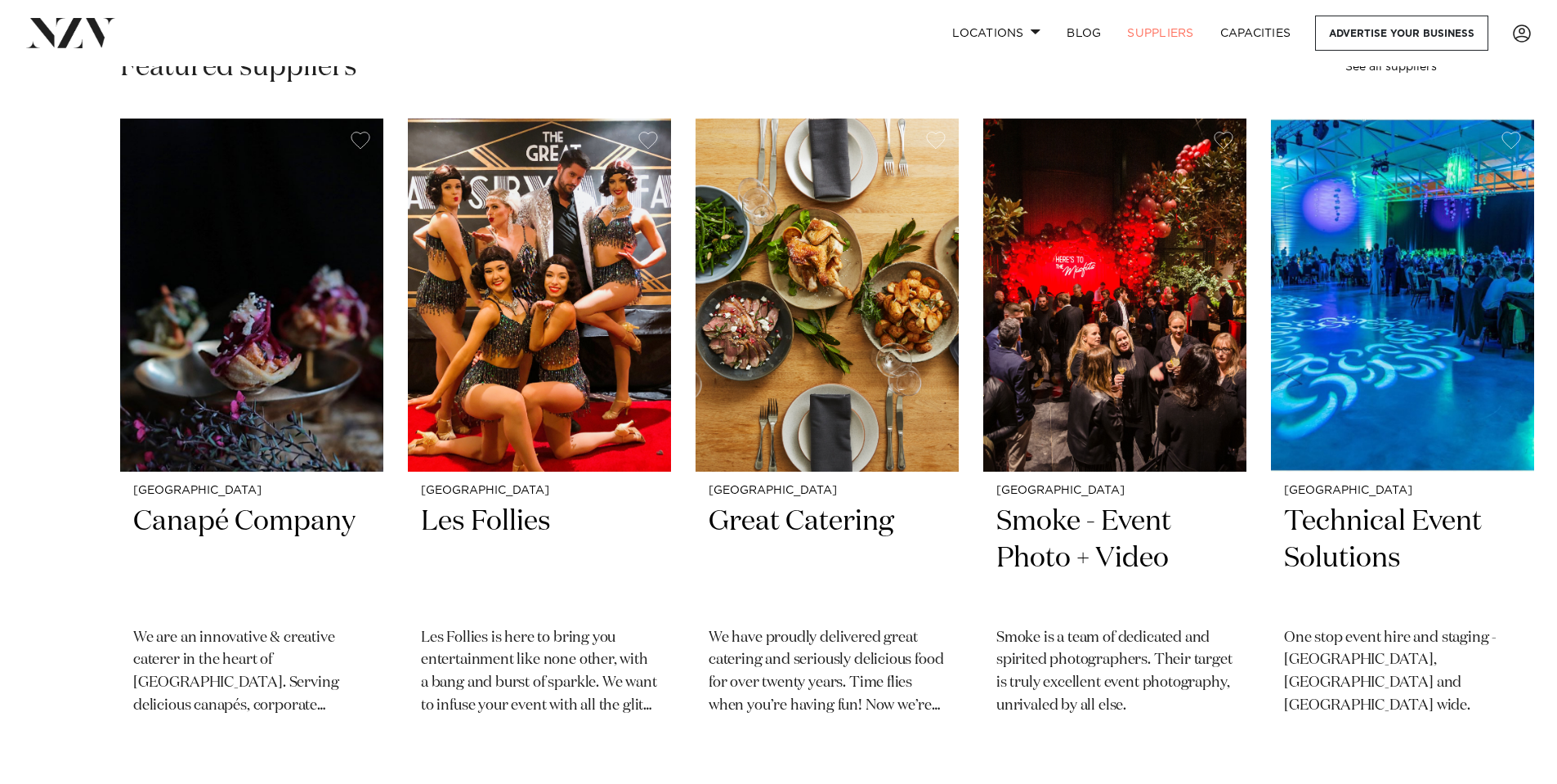
scroll to position [490, 0]
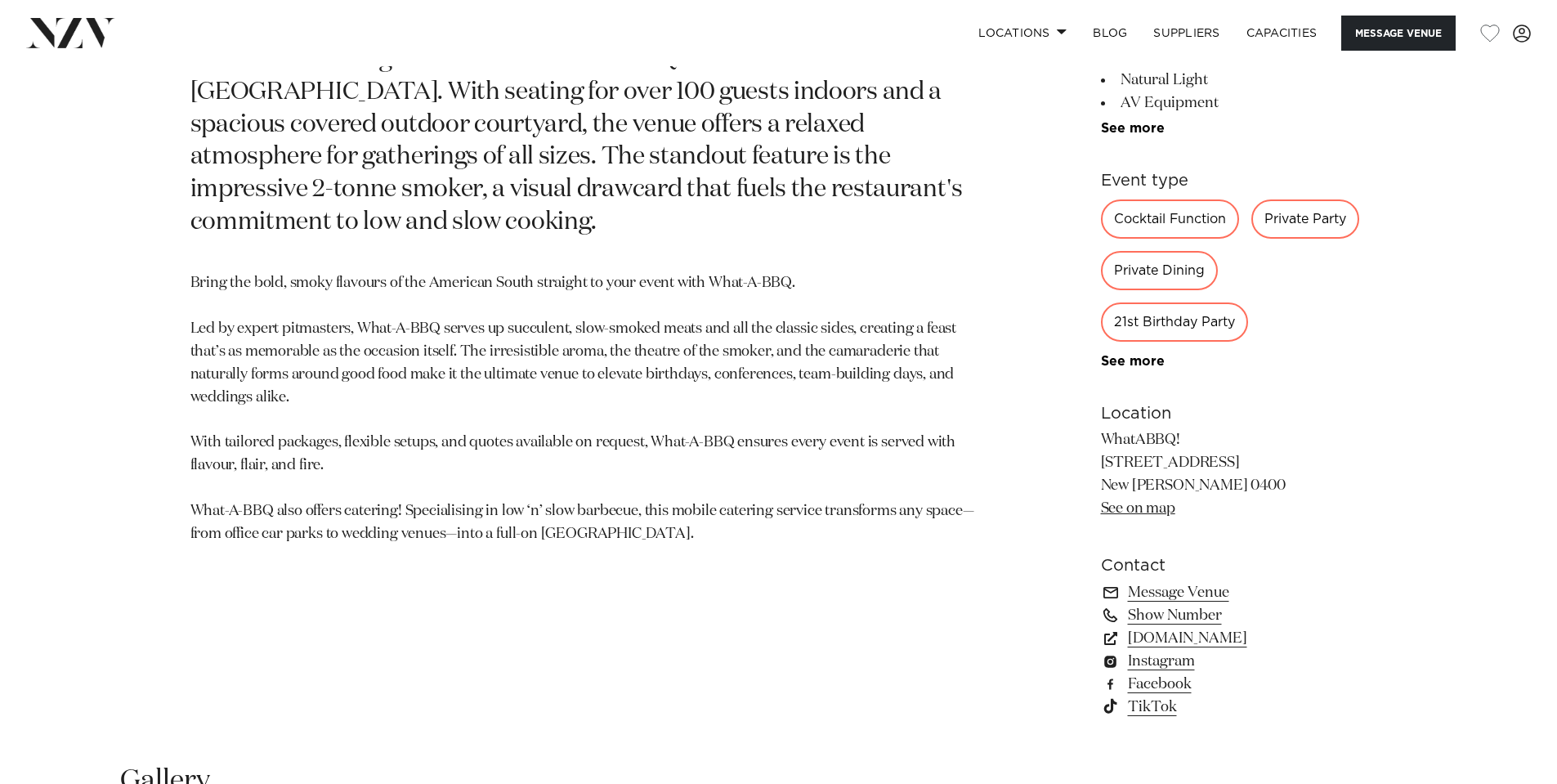
scroll to position [1063, 0]
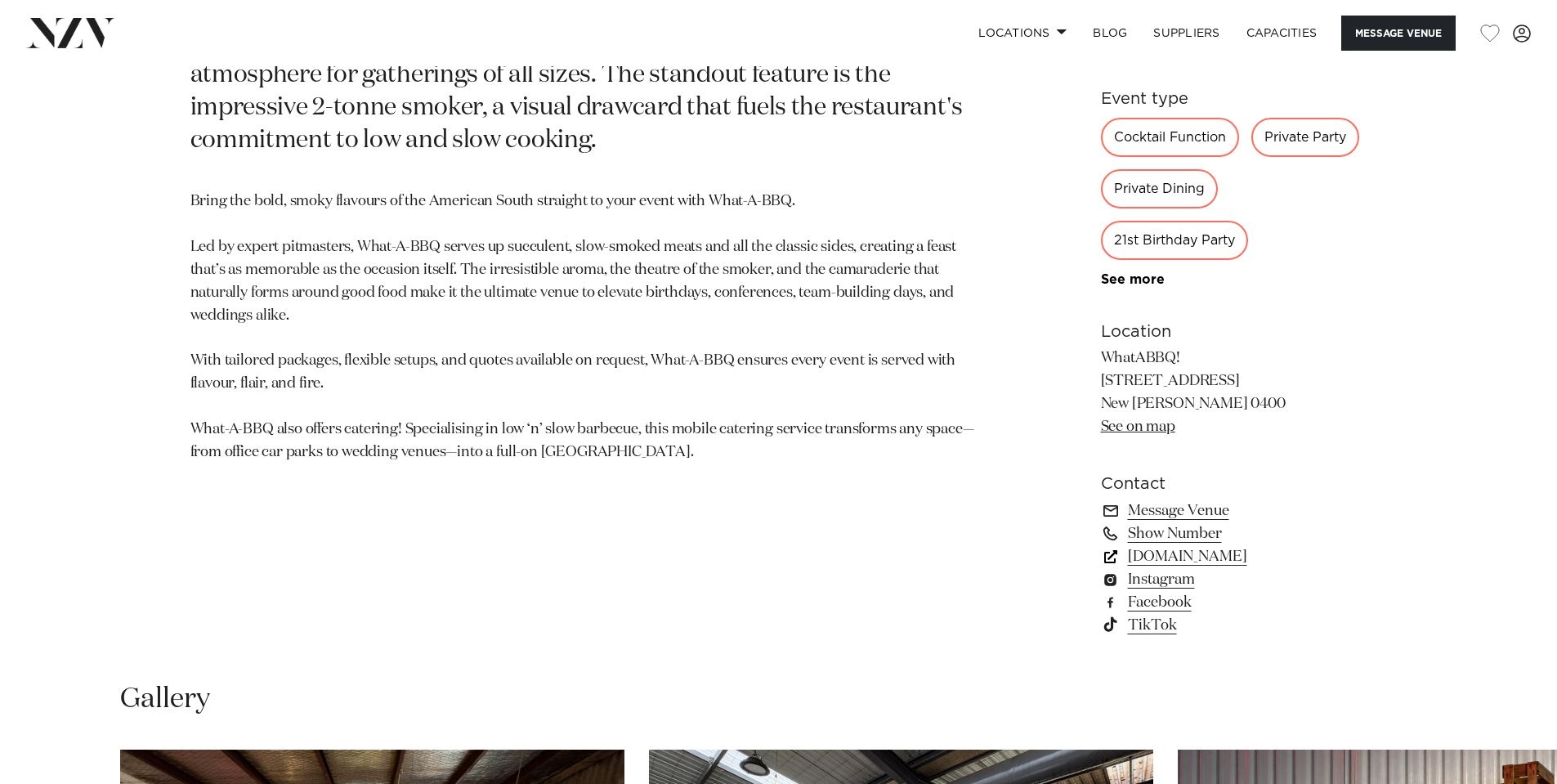
click at [1174, 554] on link "[DOMAIN_NAME]" at bounding box center [1234, 556] width 266 height 23
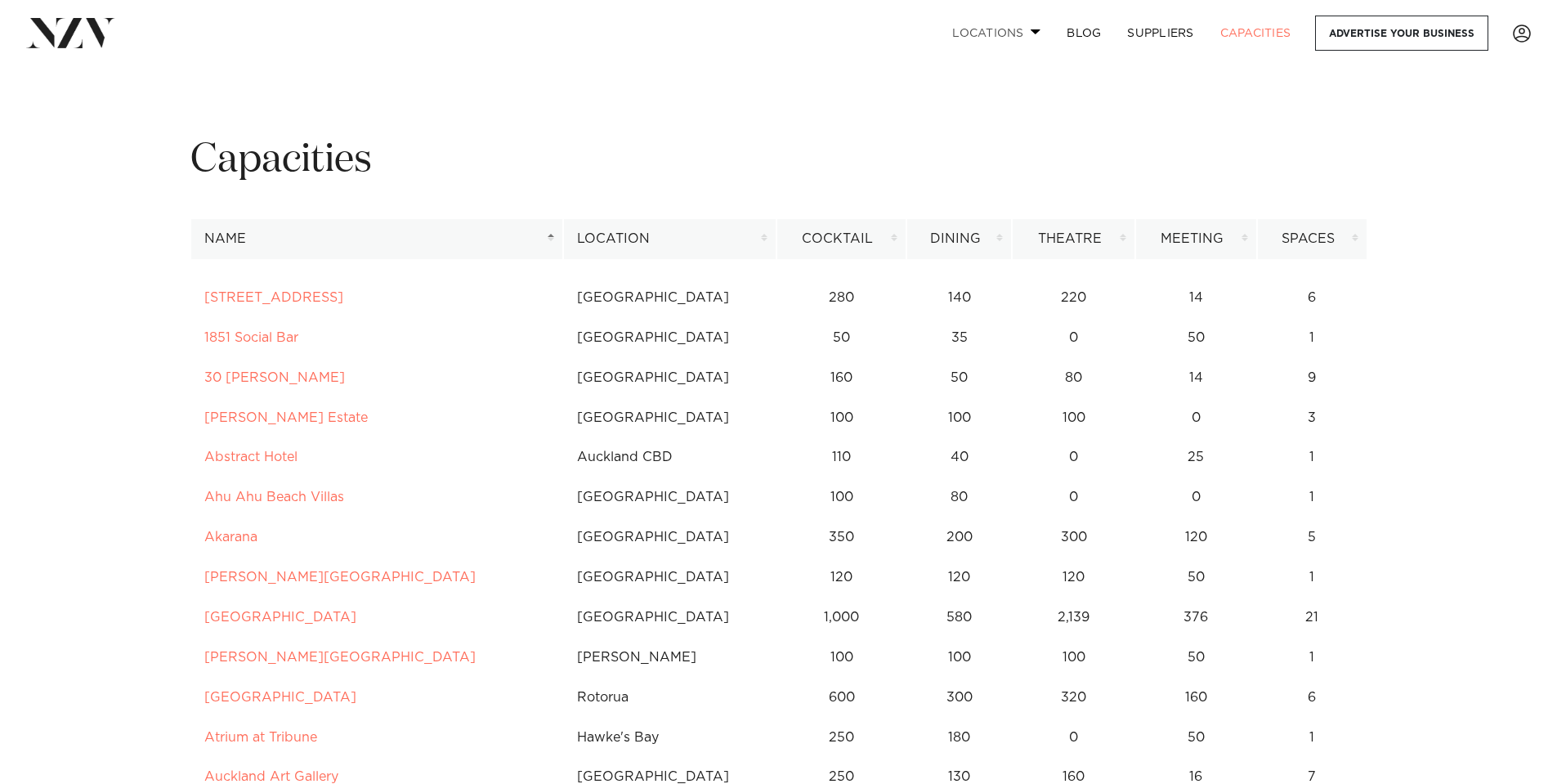
click at [1031, 35] on span at bounding box center [1036, 32] width 11 height 6
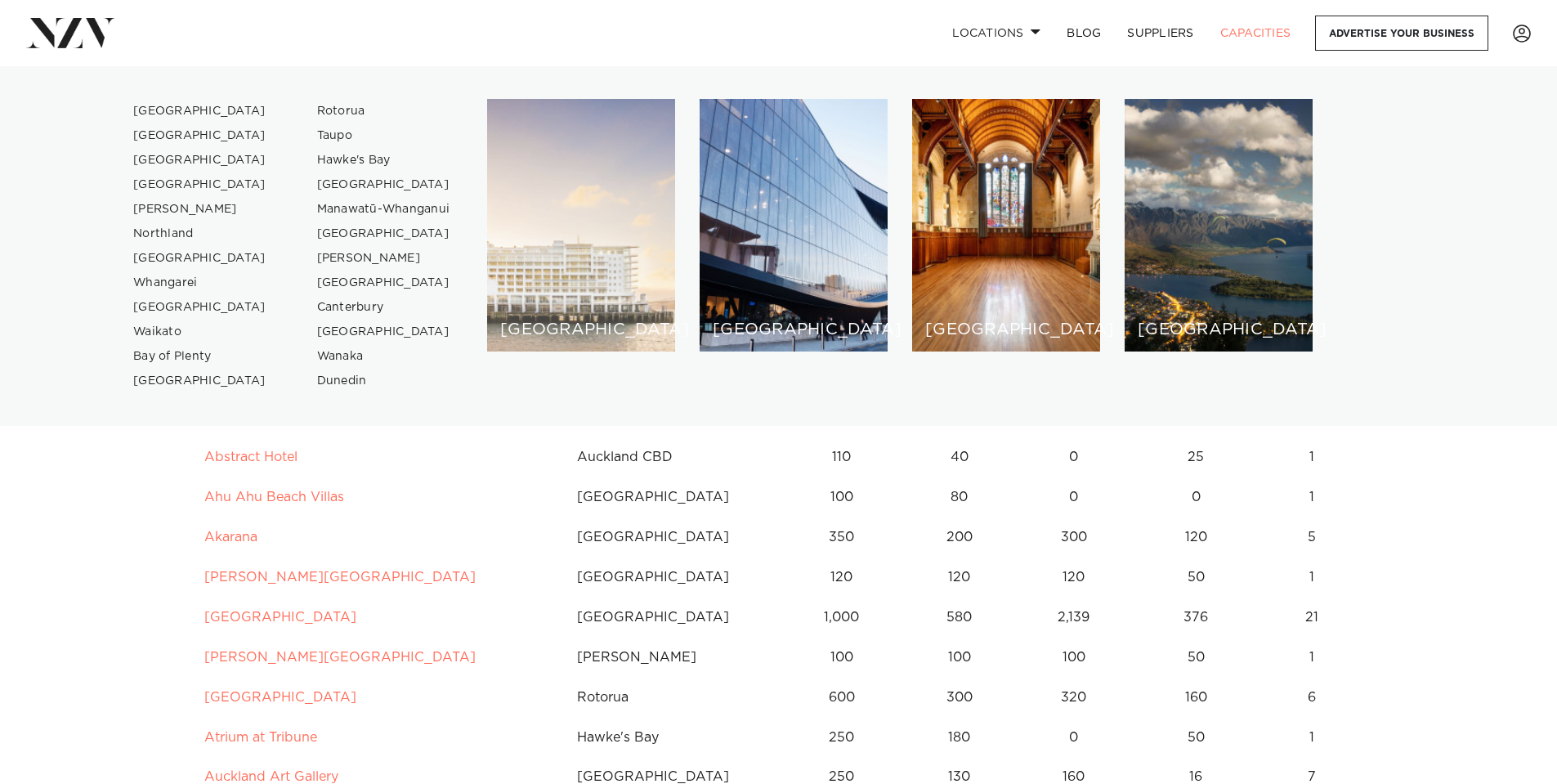
click at [617, 233] on div "[GEOGRAPHIC_DATA]" at bounding box center [581, 226] width 188 height 253
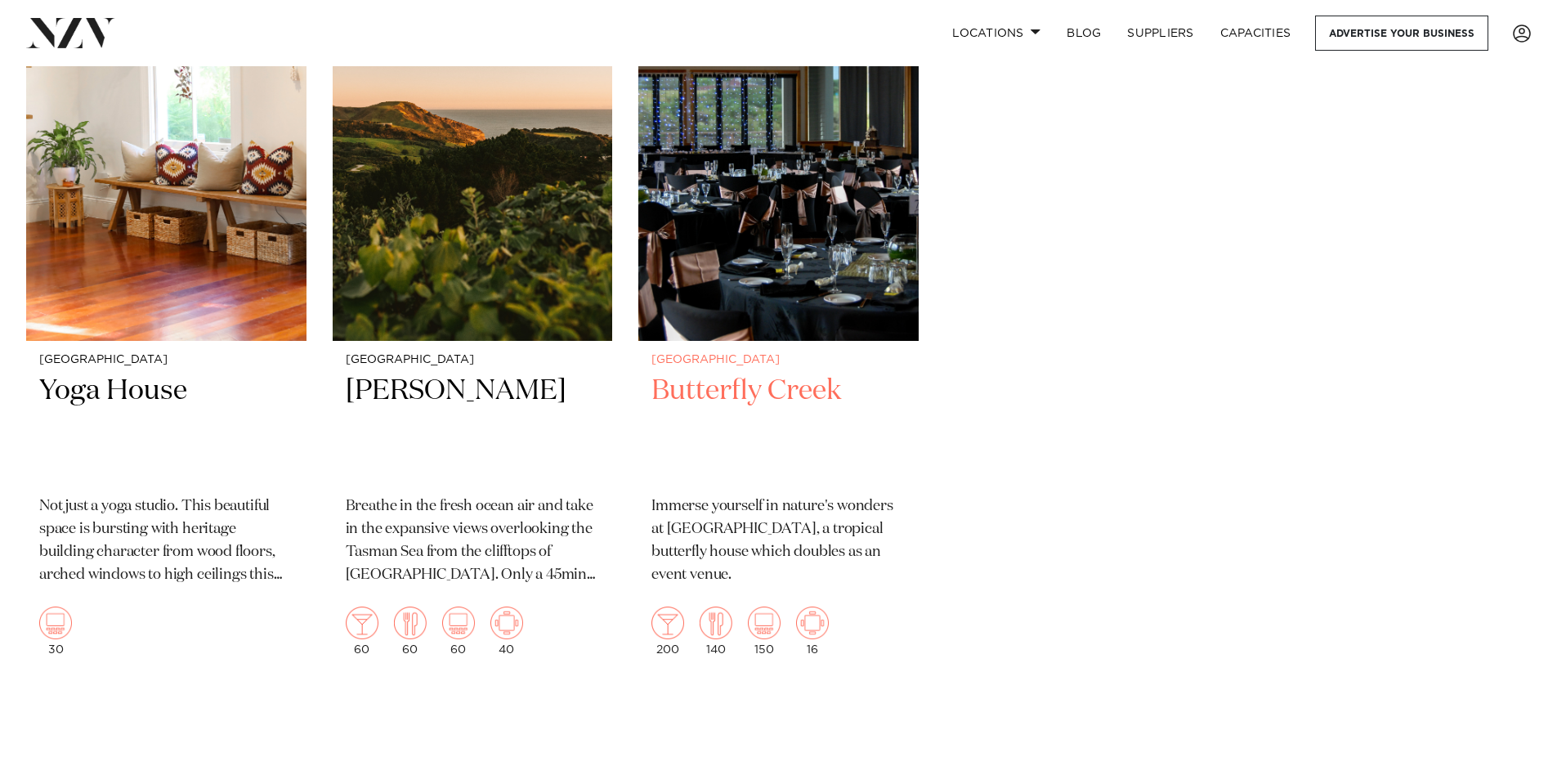
scroll to position [18304, 0]
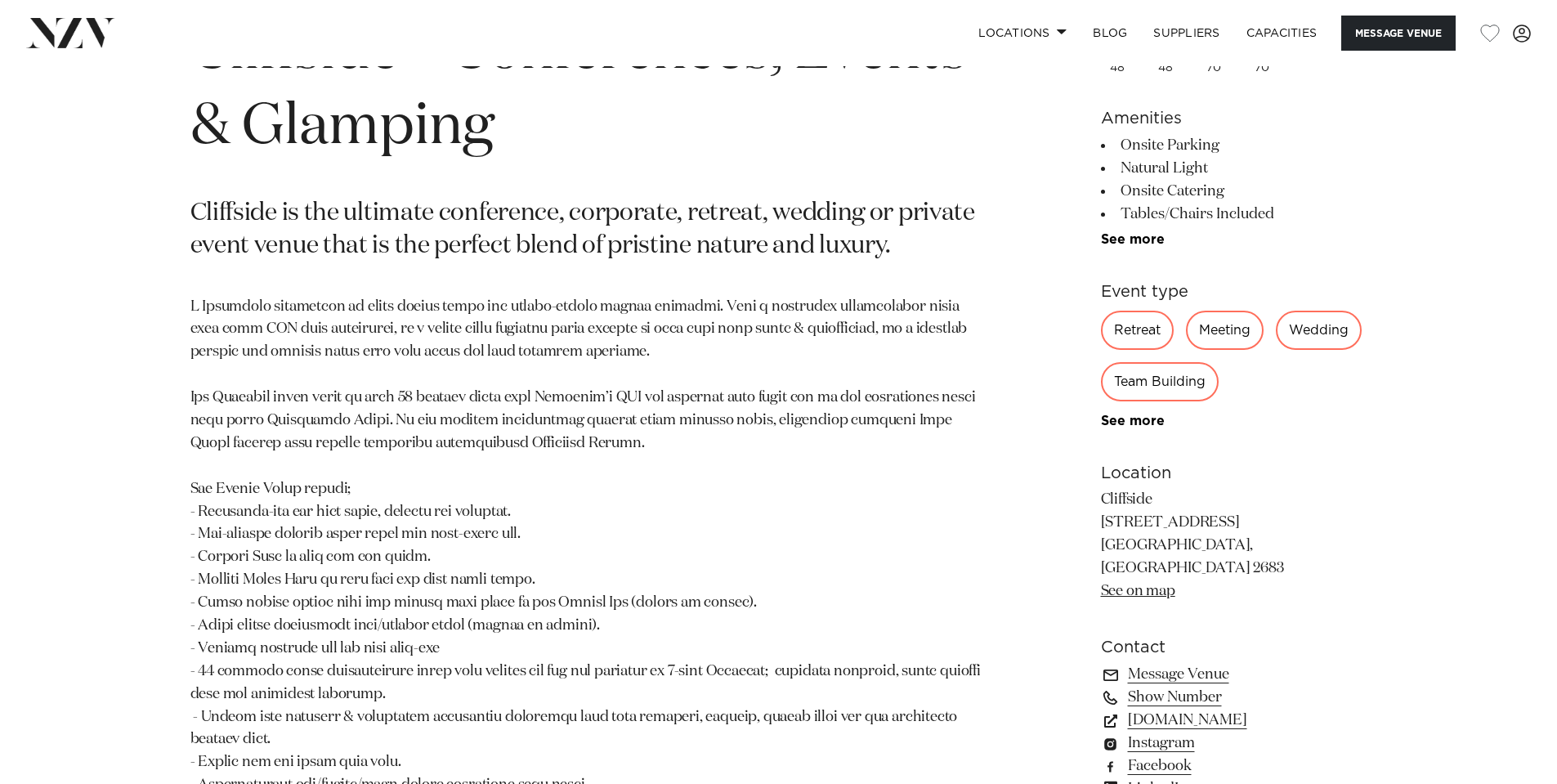
scroll to position [899, 0]
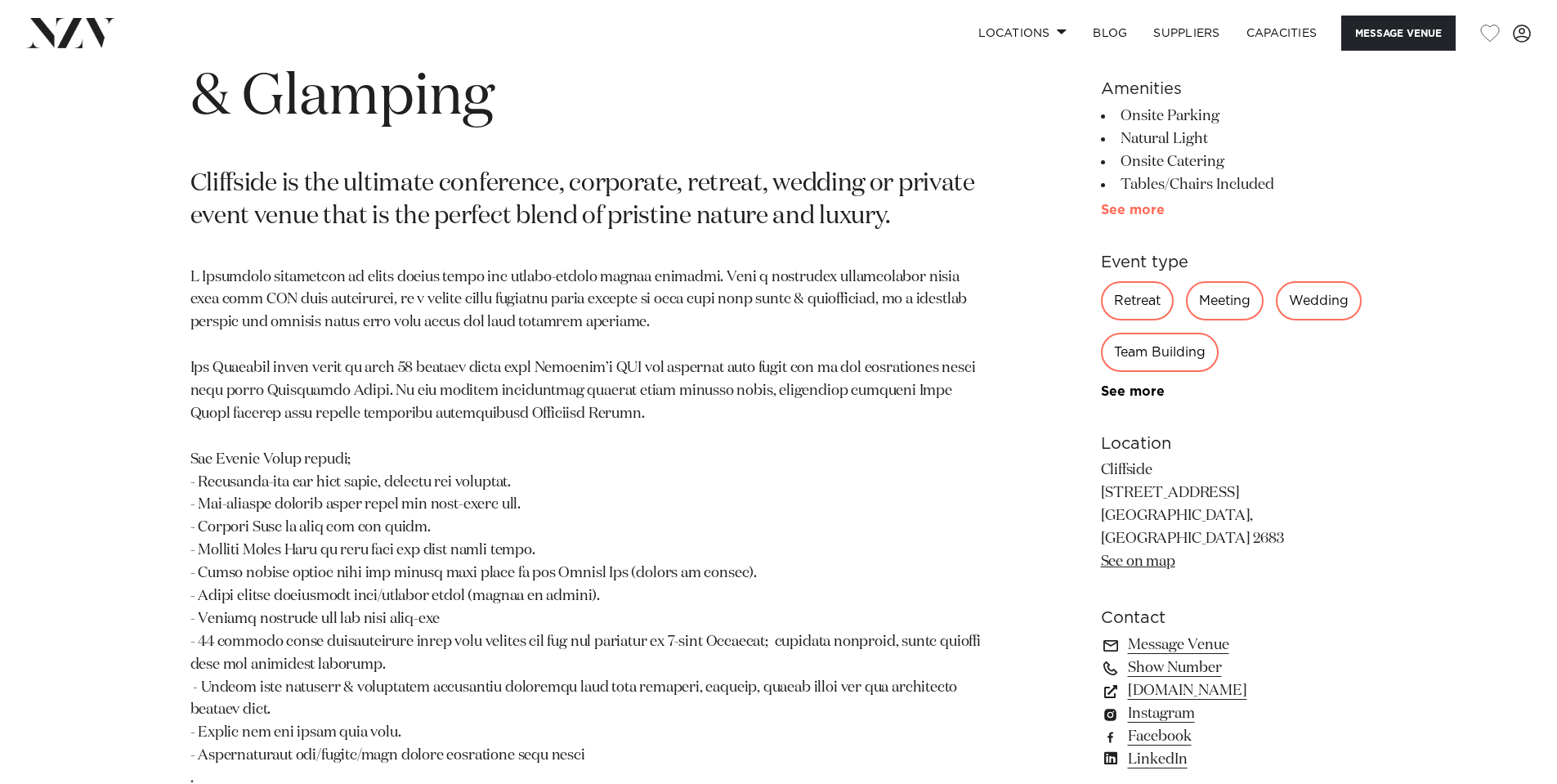
click at [1140, 210] on link "See more" at bounding box center [1164, 210] width 127 height 14
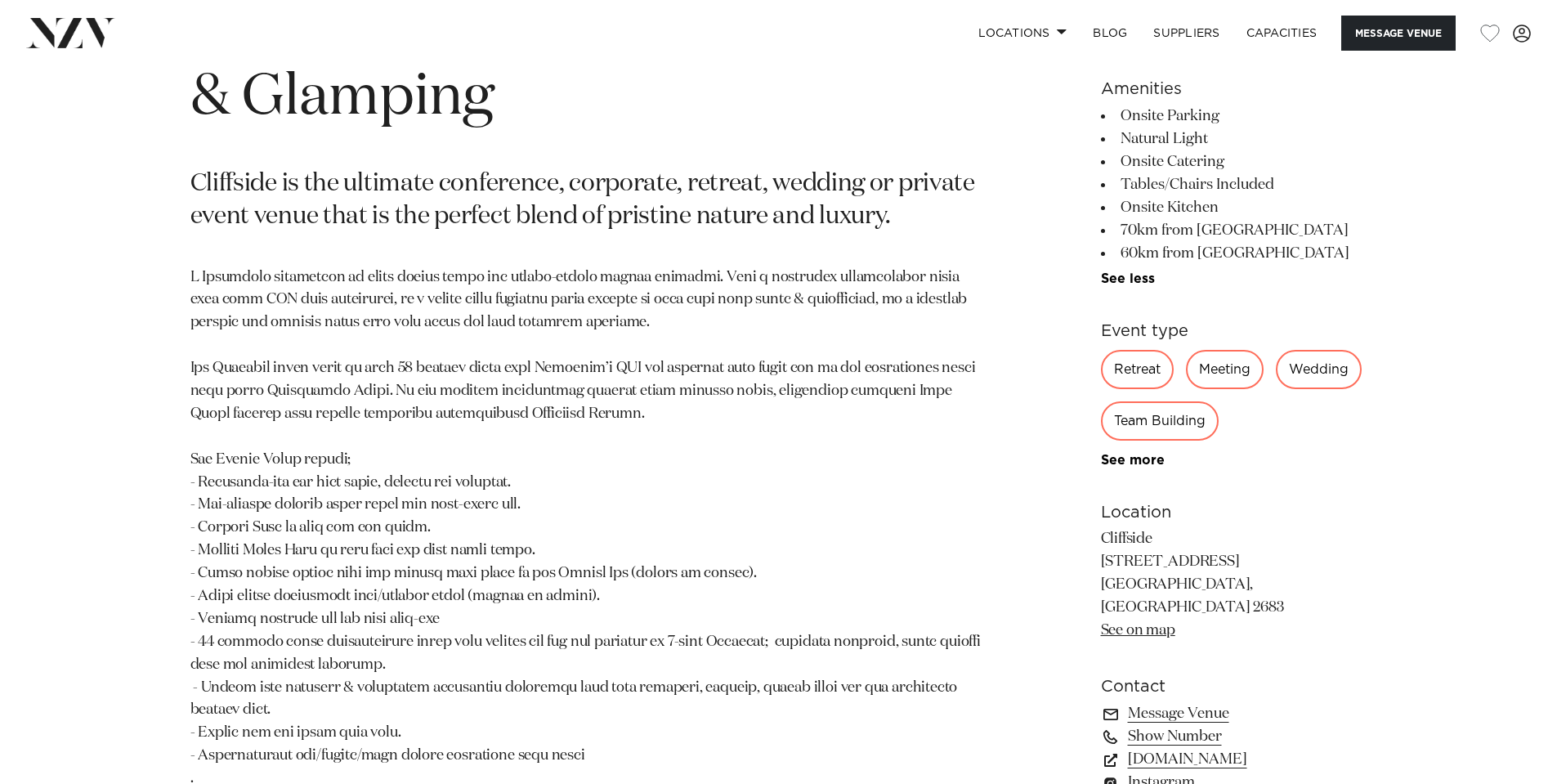
drag, startPoint x: 1125, startPoint y: 229, endPoint x: 1243, endPoint y: 232, distance: 118.0
click at [1243, 232] on li "70km from CBD" at bounding box center [1234, 230] width 266 height 23
drag, startPoint x: 1245, startPoint y: 245, endPoint x: 1124, endPoint y: 255, distance: 121.4
click at [1124, 255] on li "60km from Airport" at bounding box center [1234, 254] width 266 height 23
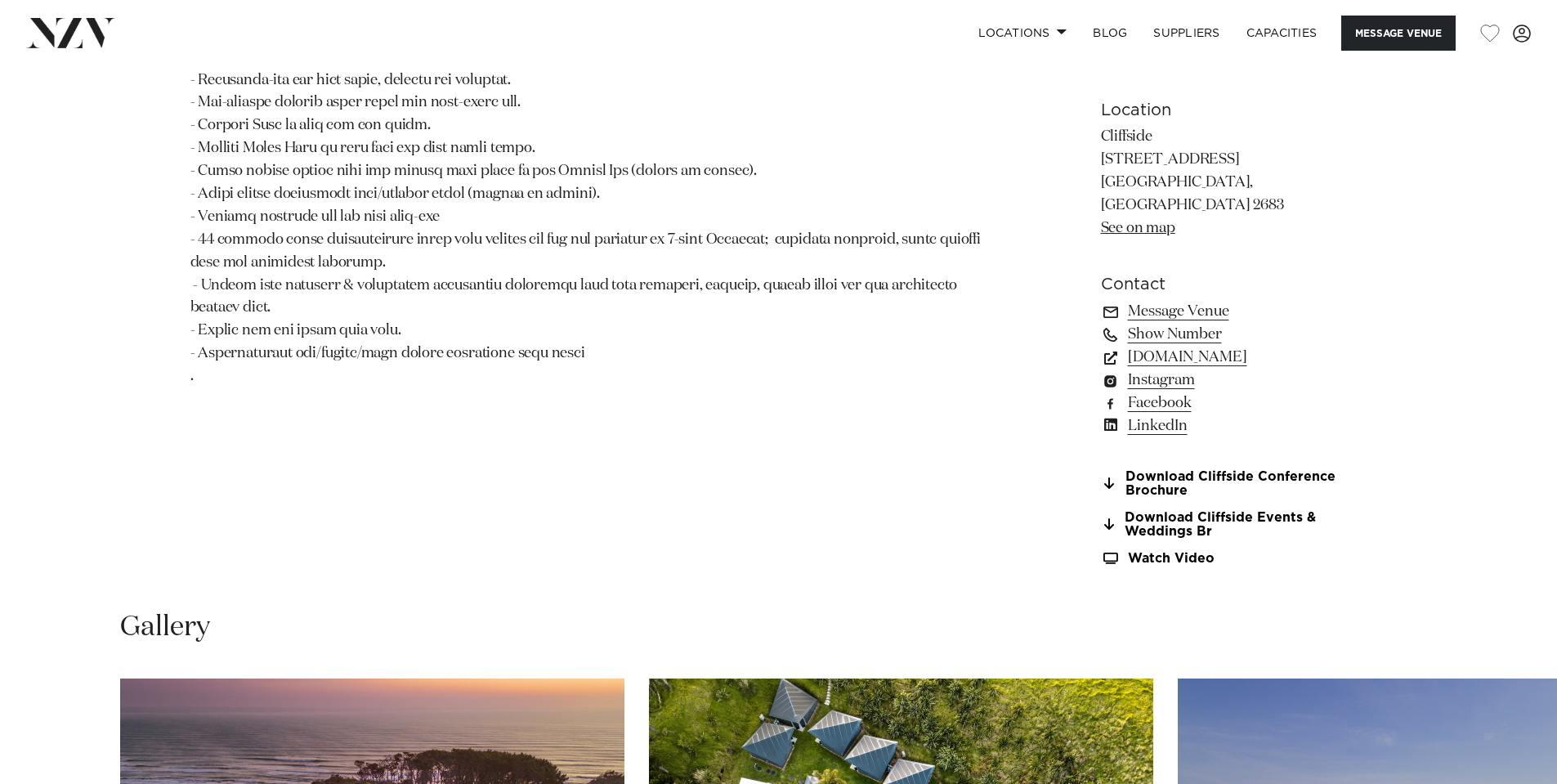
scroll to position [1308, 0]
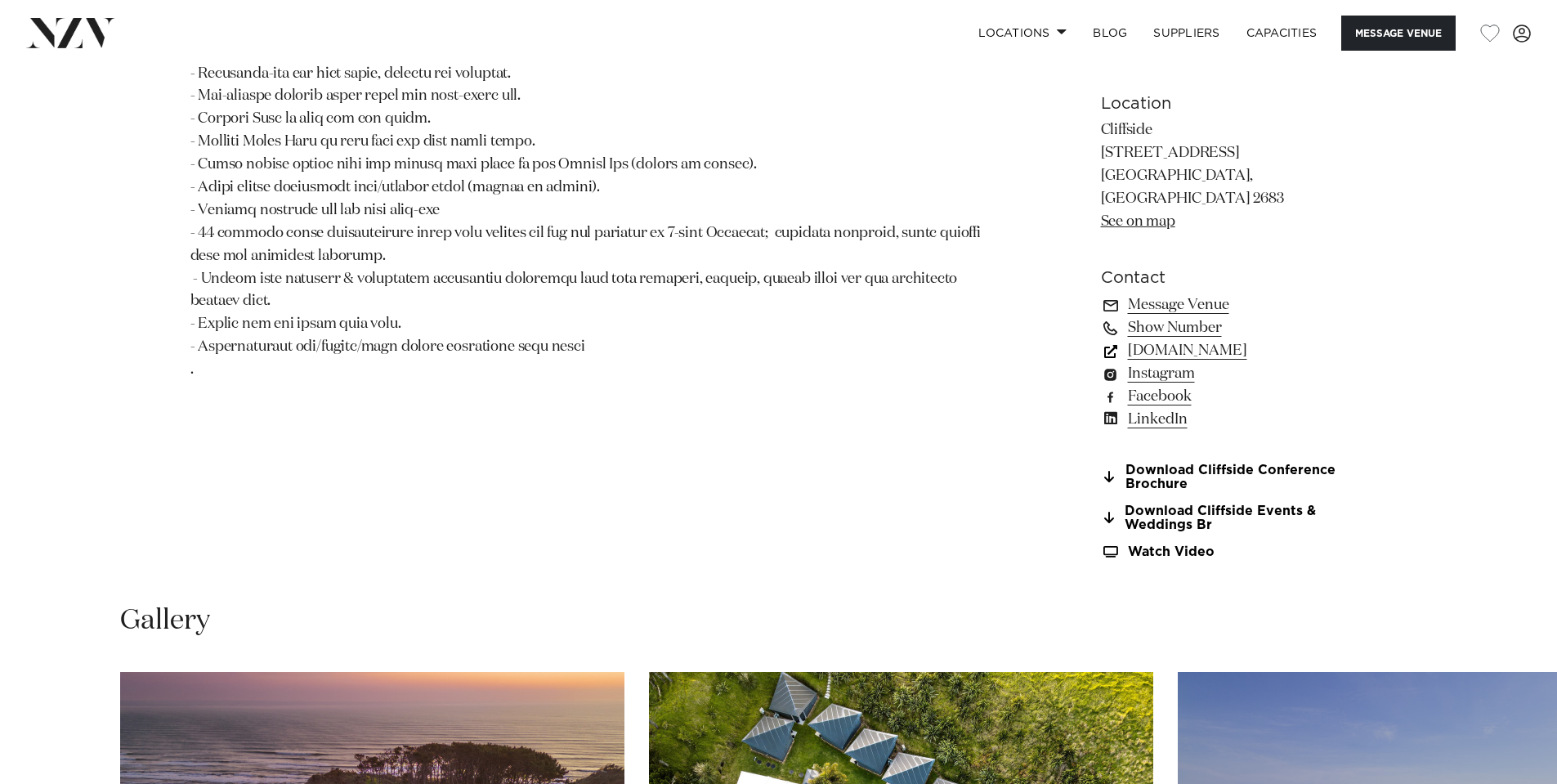
click at [1171, 339] on link "www.cliffside.co.nz" at bounding box center [1234, 351] width 266 height 23
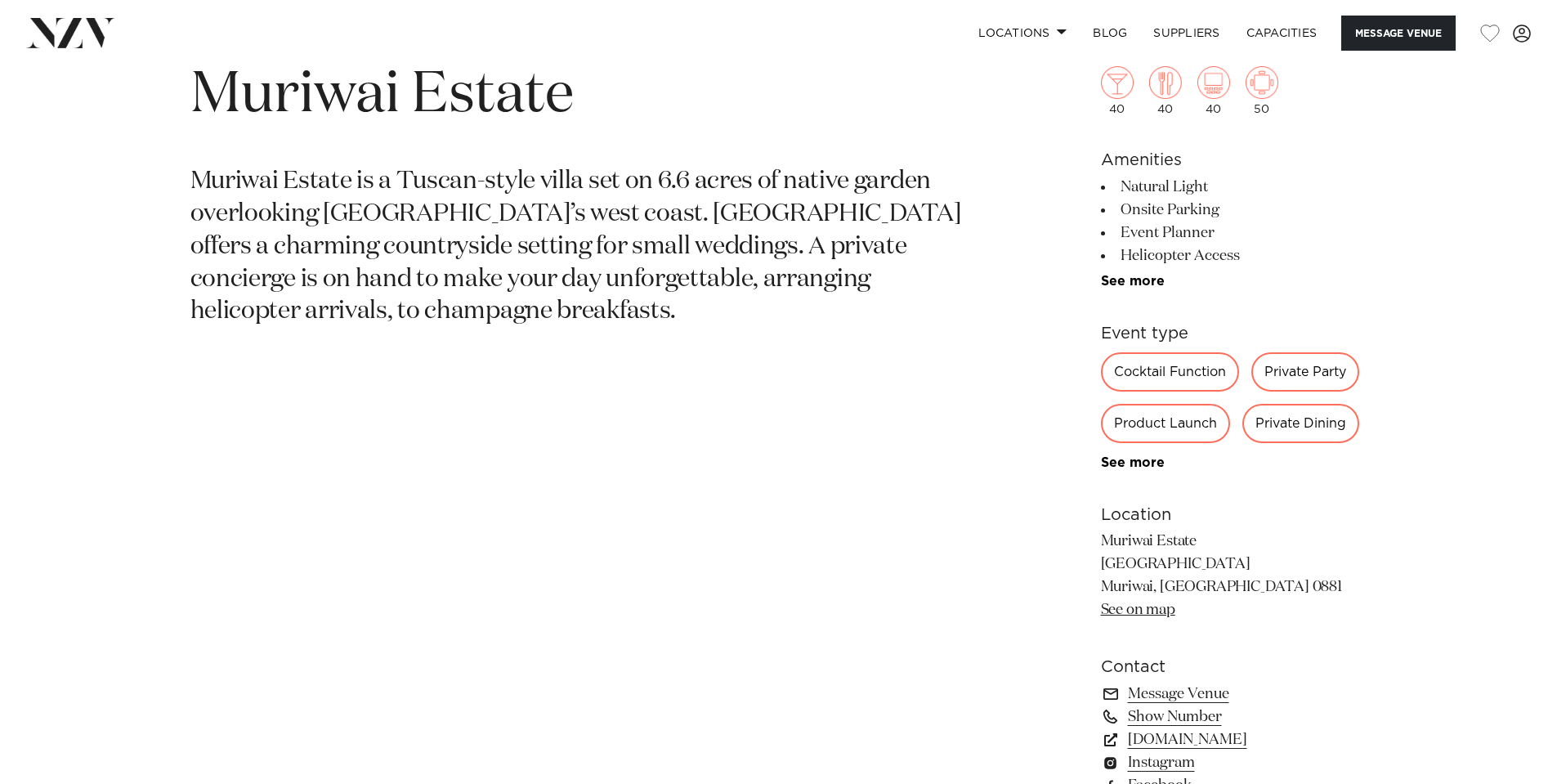
scroll to position [1063, 0]
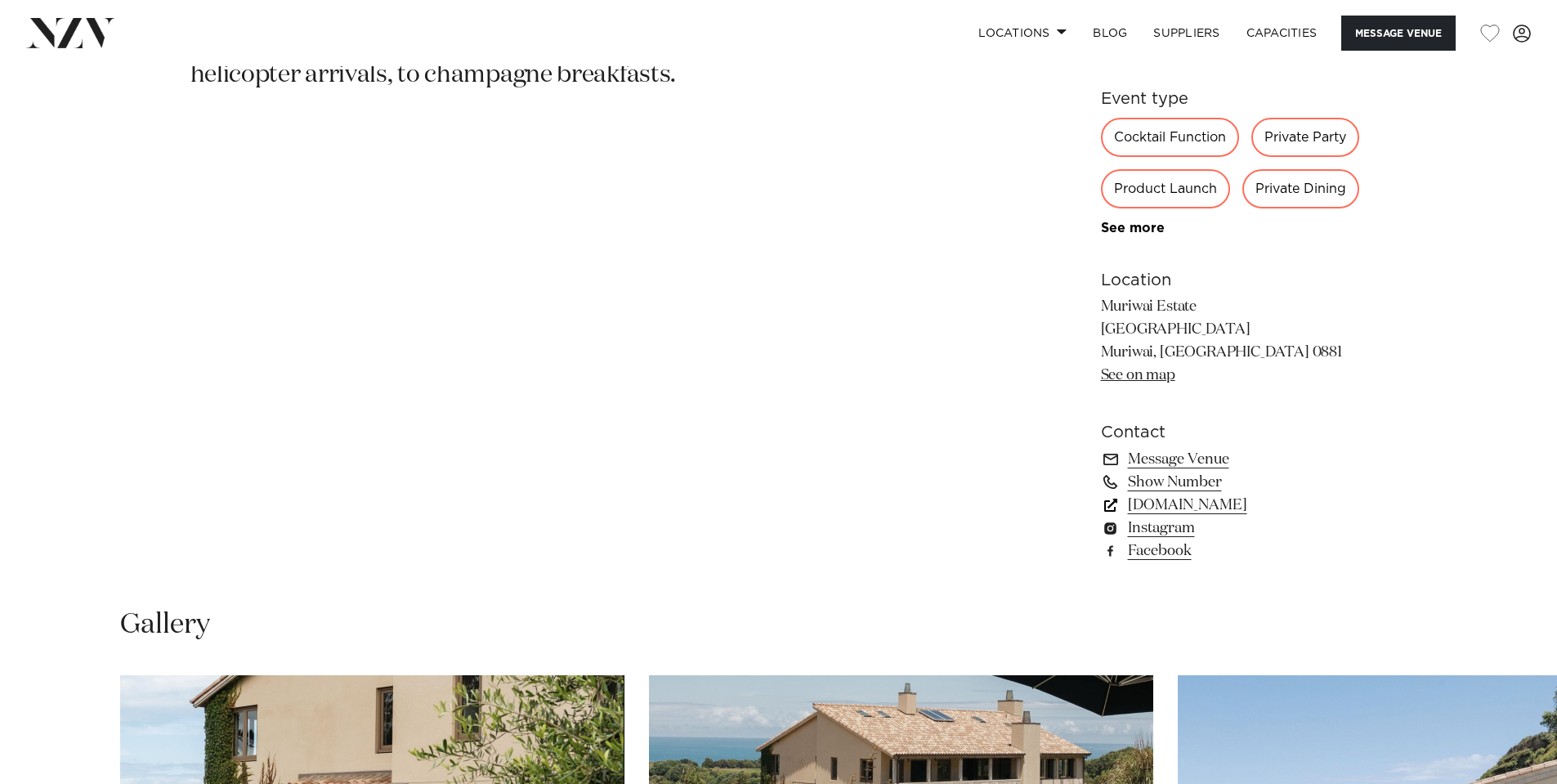
click at [1202, 505] on link "[DOMAIN_NAME]" at bounding box center [1234, 505] width 266 height 23
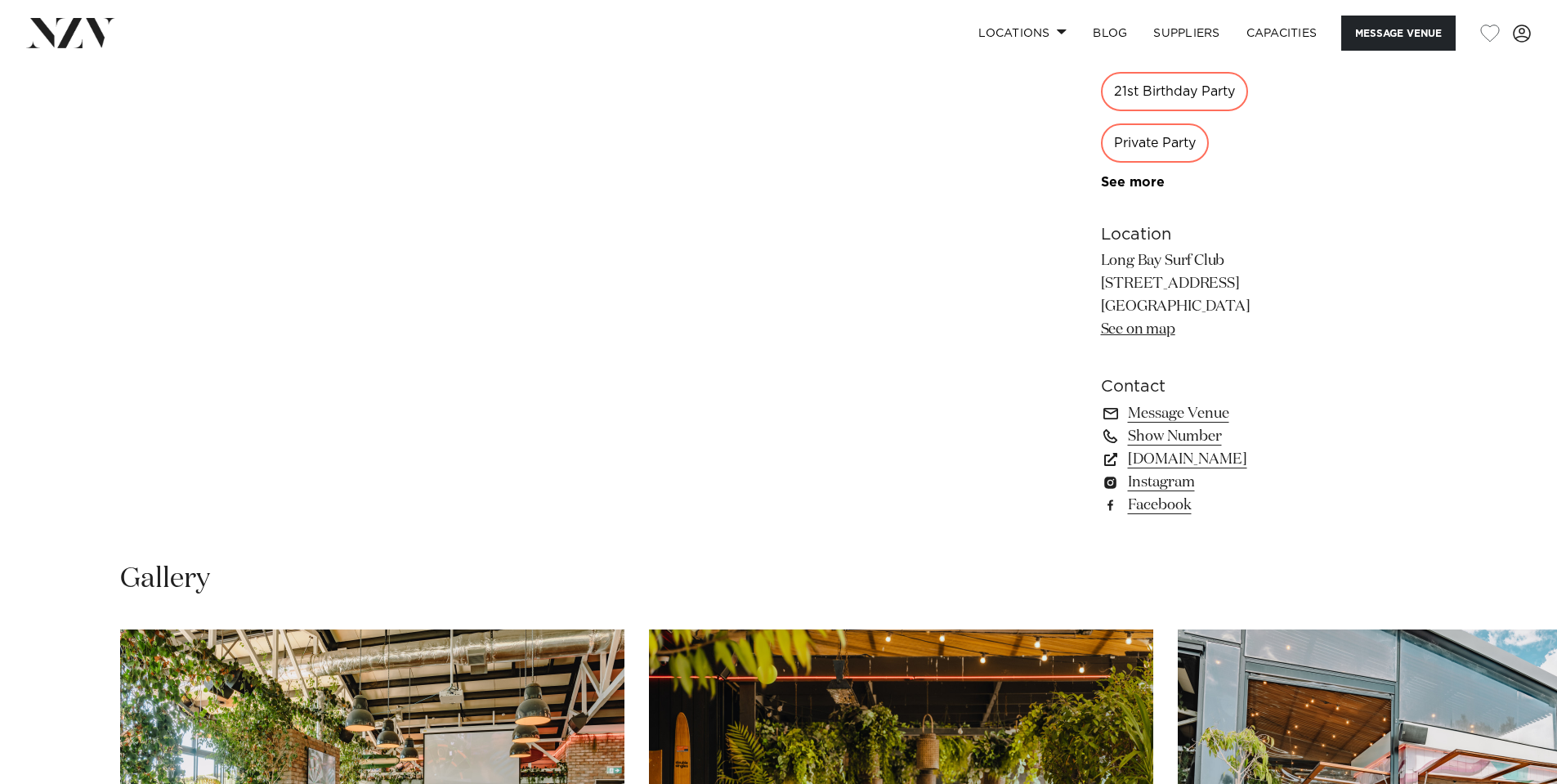
scroll to position [1226, 0]
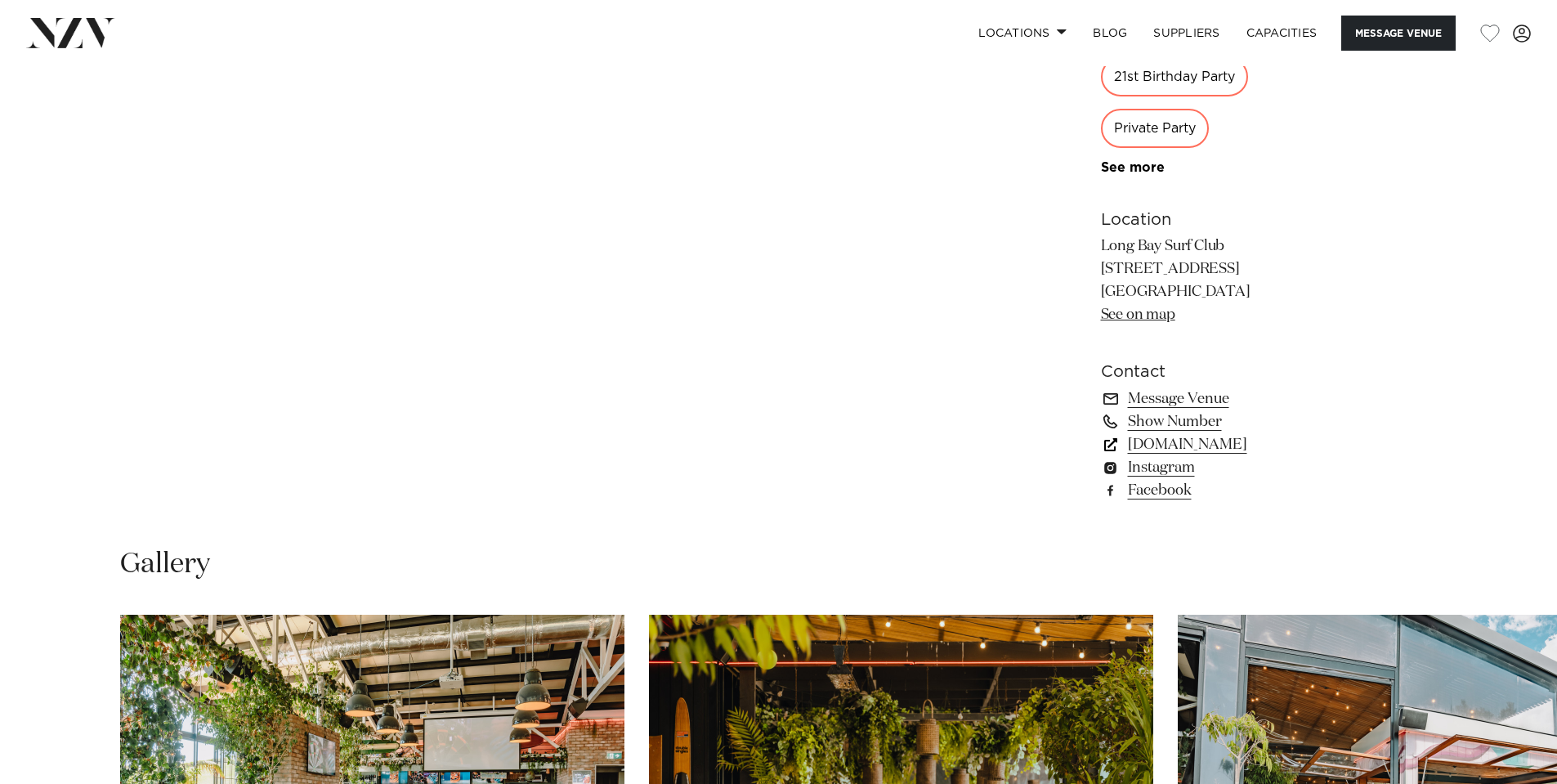
click at [1177, 446] on link "longbaysurfclub.co.nz" at bounding box center [1234, 445] width 266 height 23
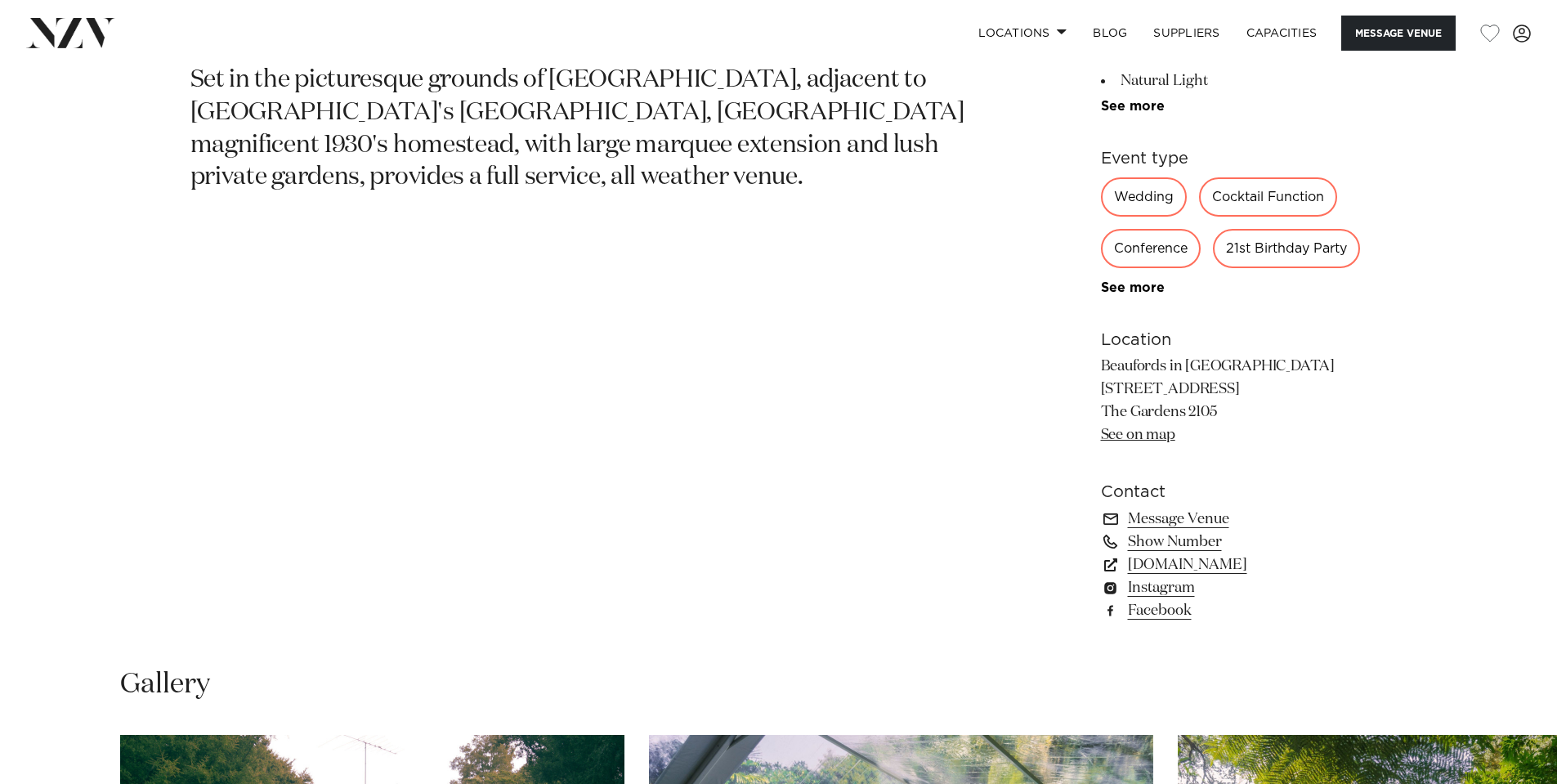
scroll to position [1063, 0]
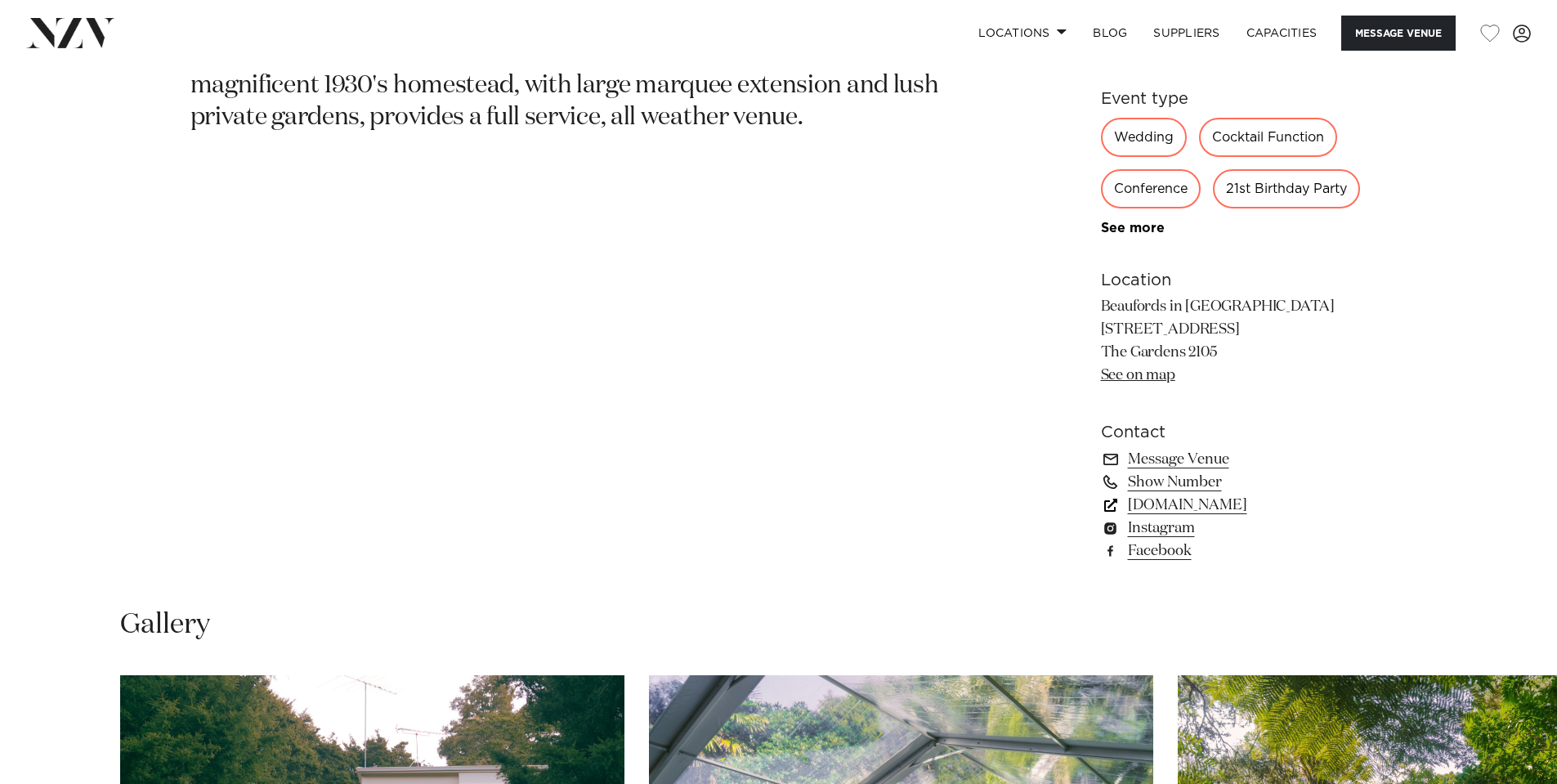
click at [1181, 500] on link "www.beaufords.co.nz" at bounding box center [1234, 505] width 266 height 23
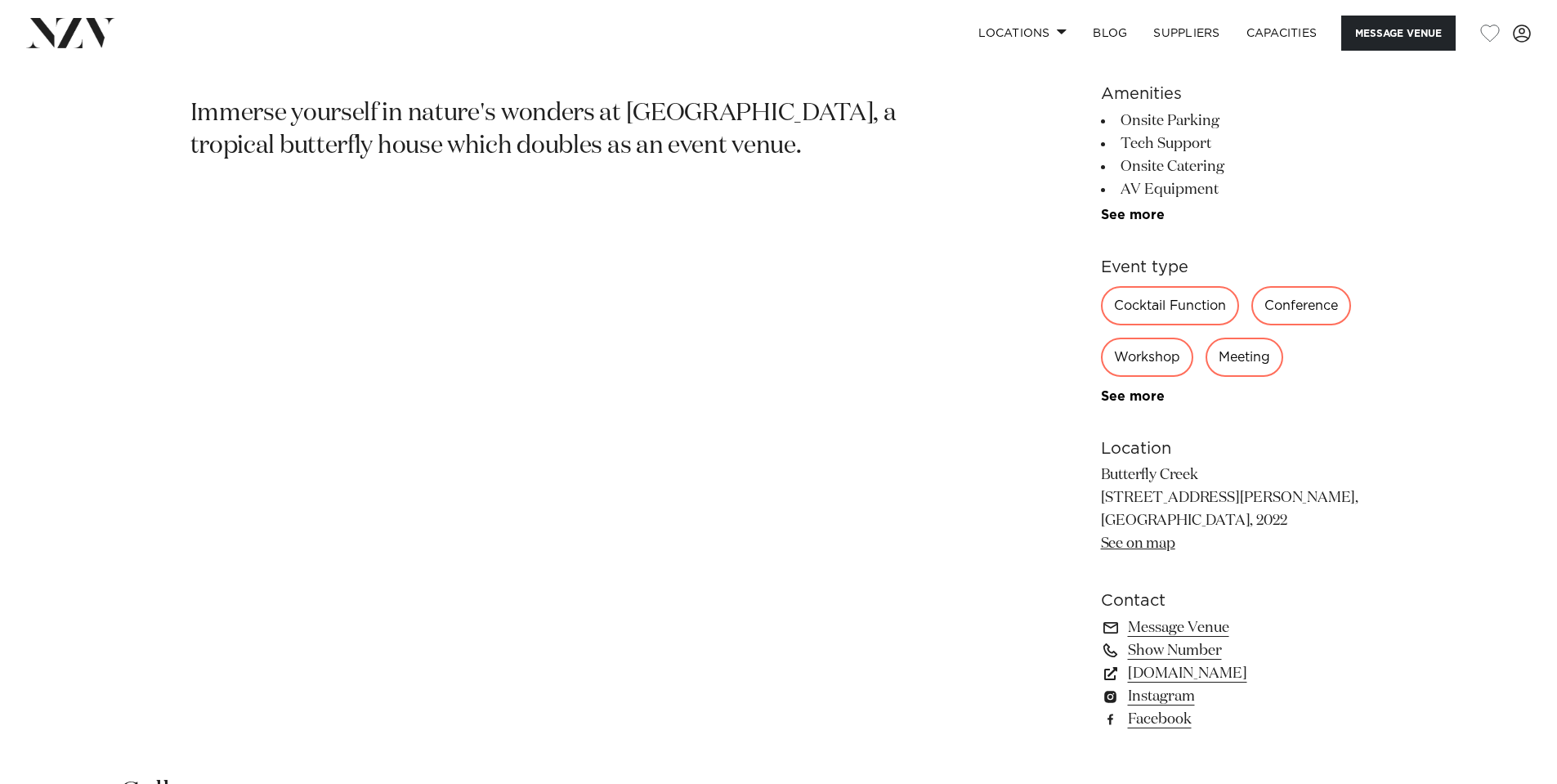
scroll to position [899, 0]
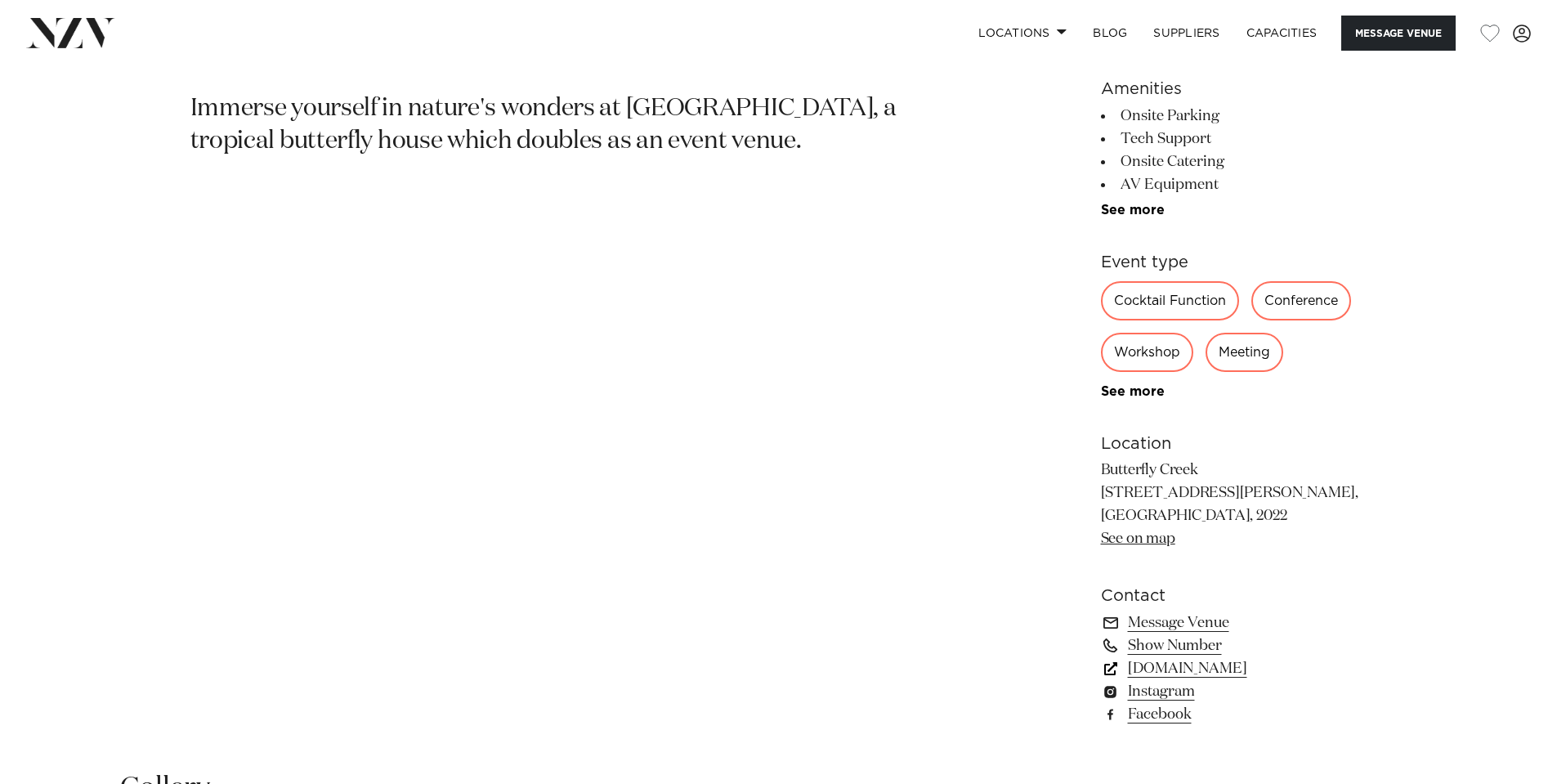
click at [1236, 669] on link "[DOMAIN_NAME]" at bounding box center [1234, 668] width 266 height 23
